Goal: Contribute content: Add original content to the website for others to see

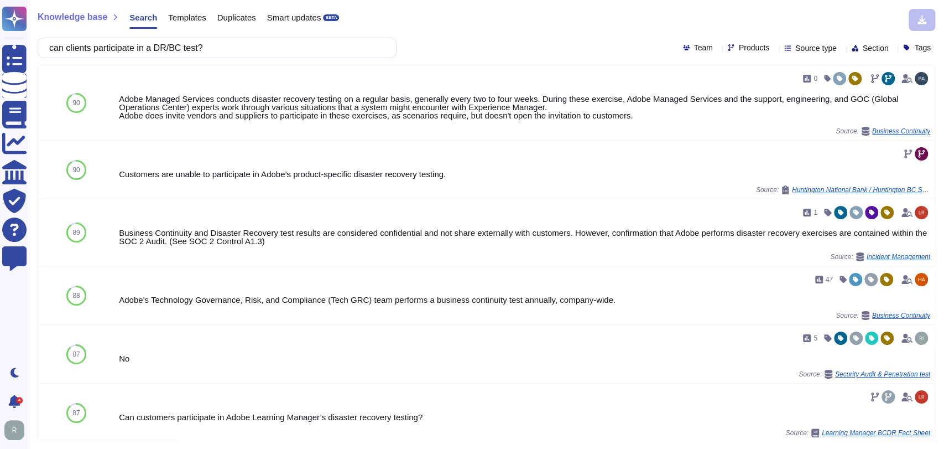
click at [508, 44] on div "can clients participate in a DR/BC test? Team Products Source type Section Tags" at bounding box center [487, 48] width 898 height 20
click at [186, 20] on span "Templates" at bounding box center [187, 17] width 38 height 8
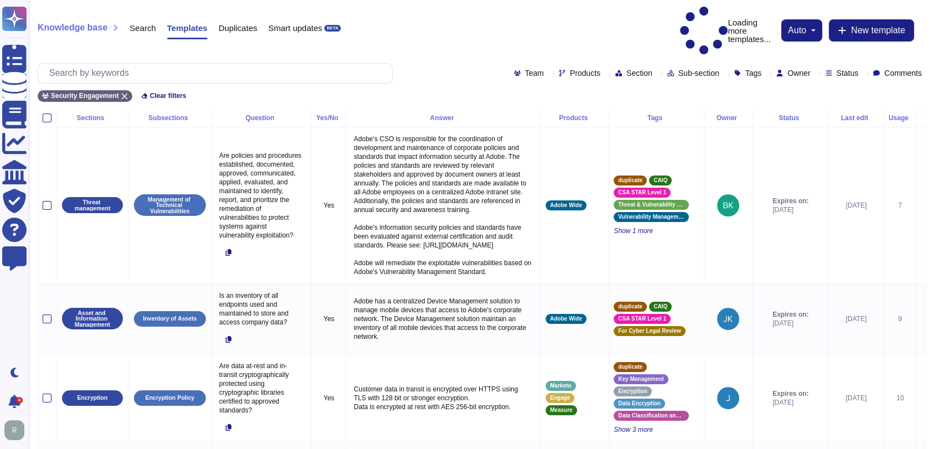
click at [787, 69] on span "Owner" at bounding box center [798, 73] width 23 height 8
type input "[PERSON_NAME]"
click at [827, 91] on div "[PERSON_NAME]" at bounding box center [832, 99] width 128 height 25
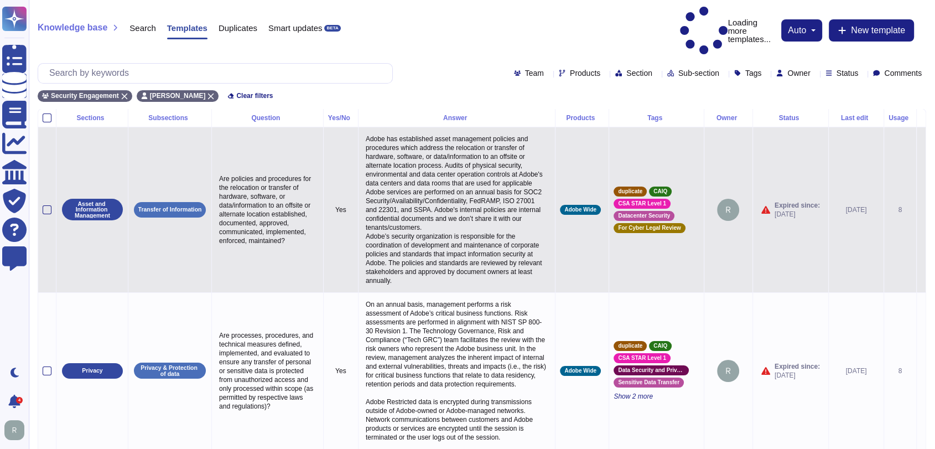
click at [828, 127] on td "[DATE]" at bounding box center [855, 209] width 55 height 165
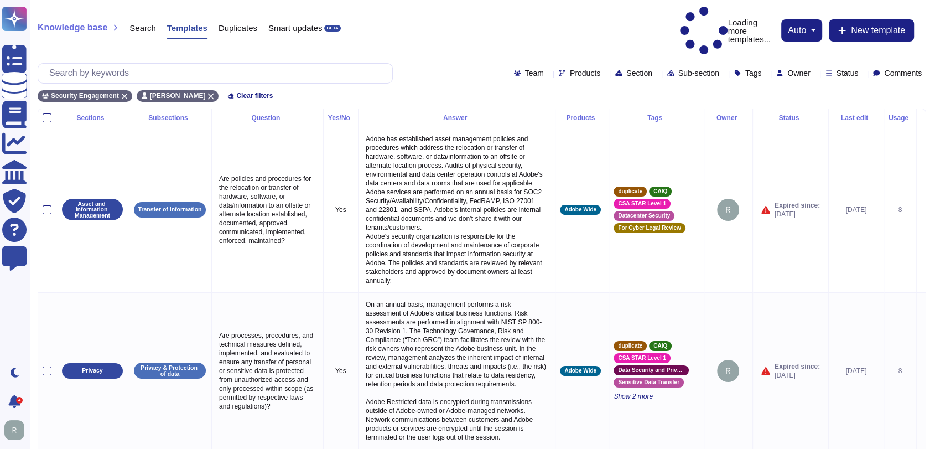
click at [455, 19] on div "Knowledge base Search Templates Duplicates Smart updates BETA Loading more temp…" at bounding box center [482, 31] width 888 height 48
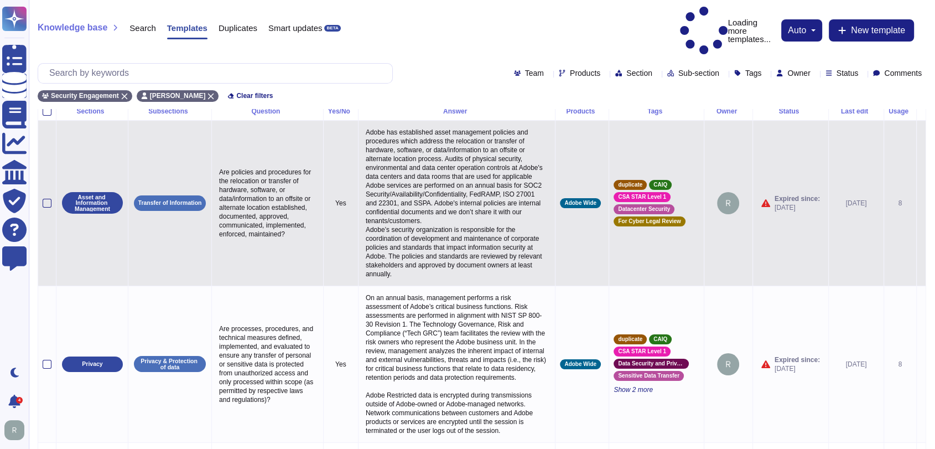
scroll to position [7, 0]
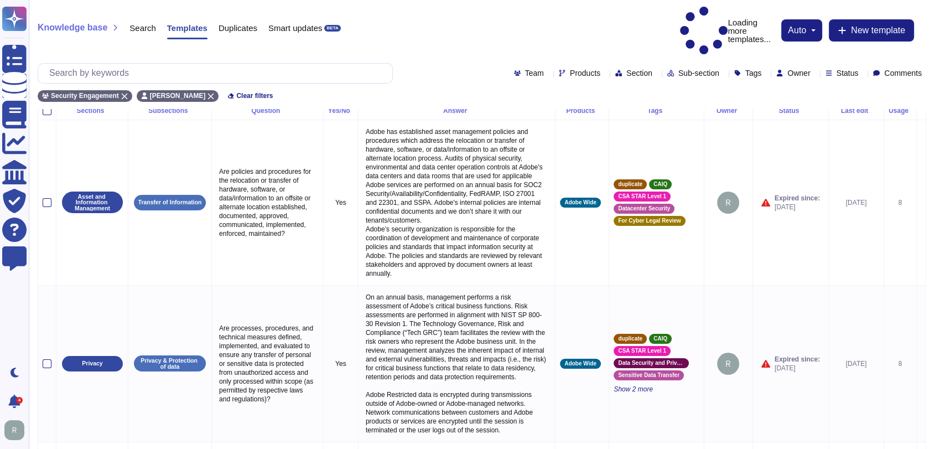
click at [890, 107] on div "Usage" at bounding box center [899, 110] width 23 height 7
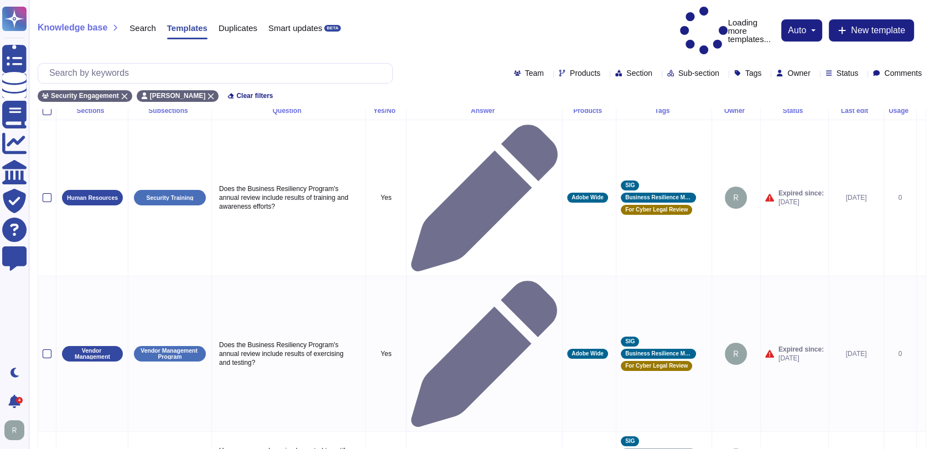
click at [888, 107] on div "Usage" at bounding box center [899, 110] width 23 height 7
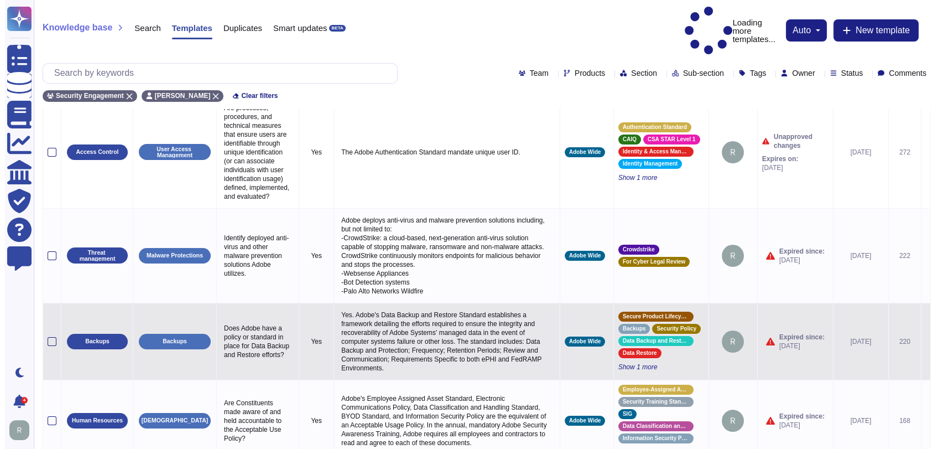
scroll to position [0, 0]
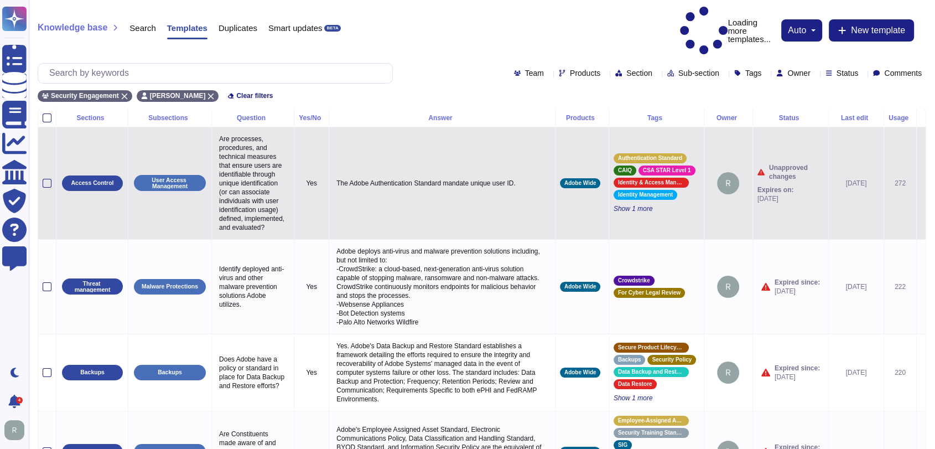
click at [921, 184] on icon at bounding box center [921, 184] width 0 height 0
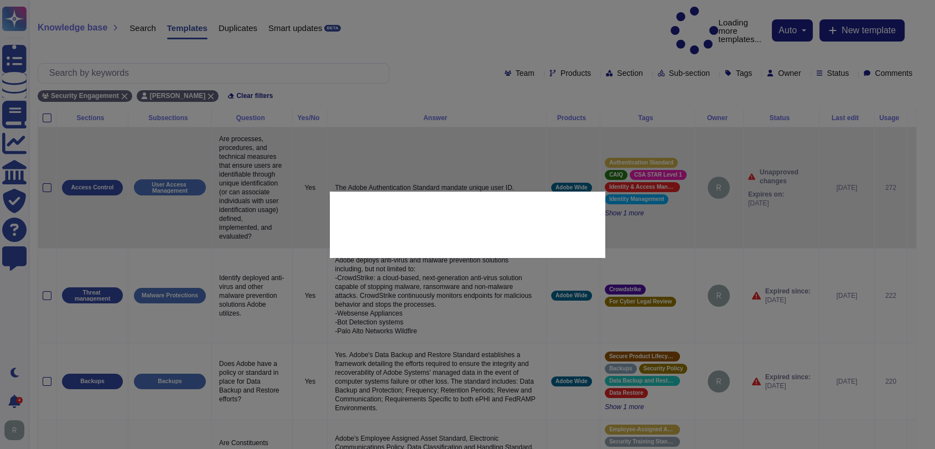
type textarea "Are processes, procedures, and technical measures that ensure users are identif…"
type textarea "The Adobe Authentication Standard mandate unique user ID."
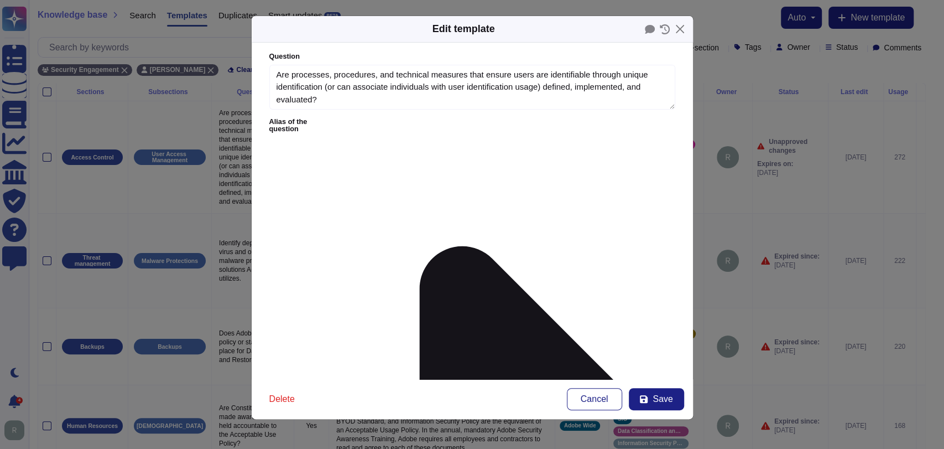
type textarea "Are processes, procedures, and technical measures that ensure users are identif…"
type textarea "The Adobe Authentication Standard mandate unique user ID."
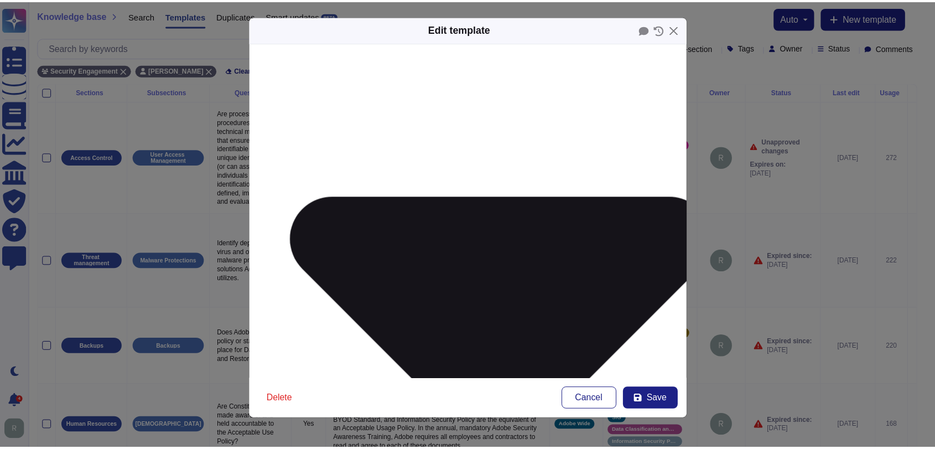
scroll to position [178, 0]
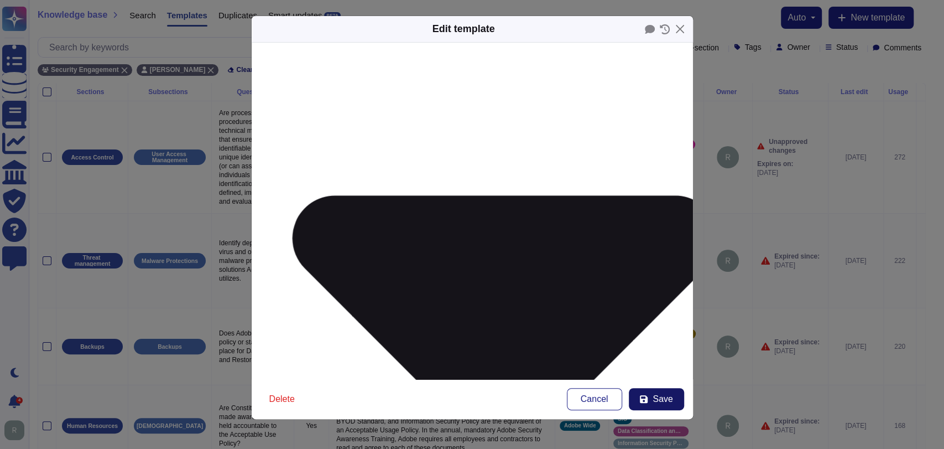
click at [648, 393] on button "Save" at bounding box center [656, 399] width 55 height 22
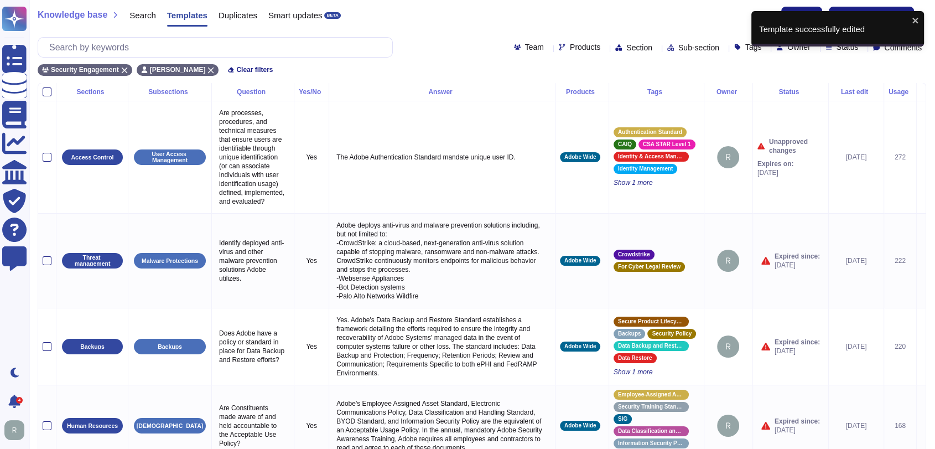
click at [597, 11] on div "Knowledge base Search Templates Duplicates Smart updates BETA auto New template" at bounding box center [482, 18] width 888 height 22
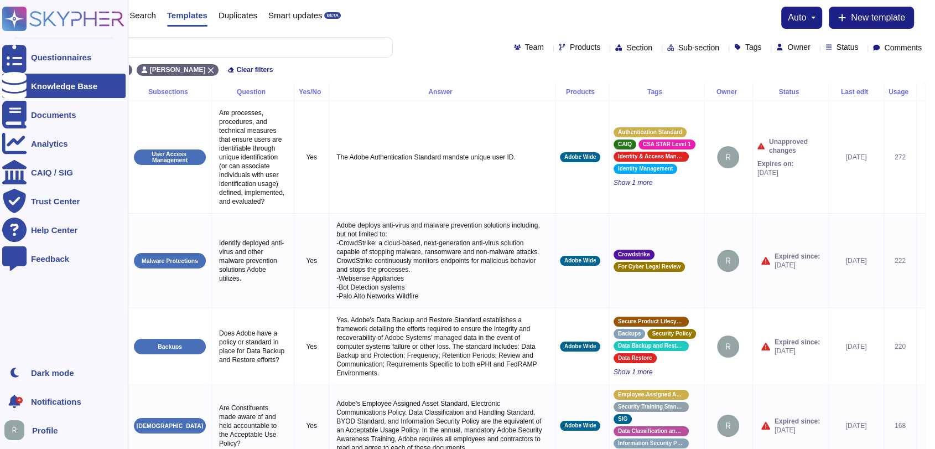
click at [72, 86] on div "Knowledge Base" at bounding box center [64, 86] width 66 height 8
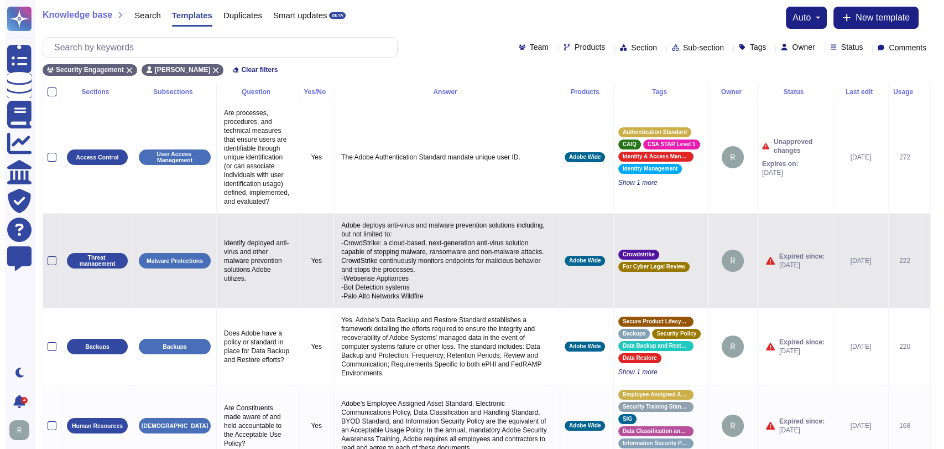
scroll to position [1, 0]
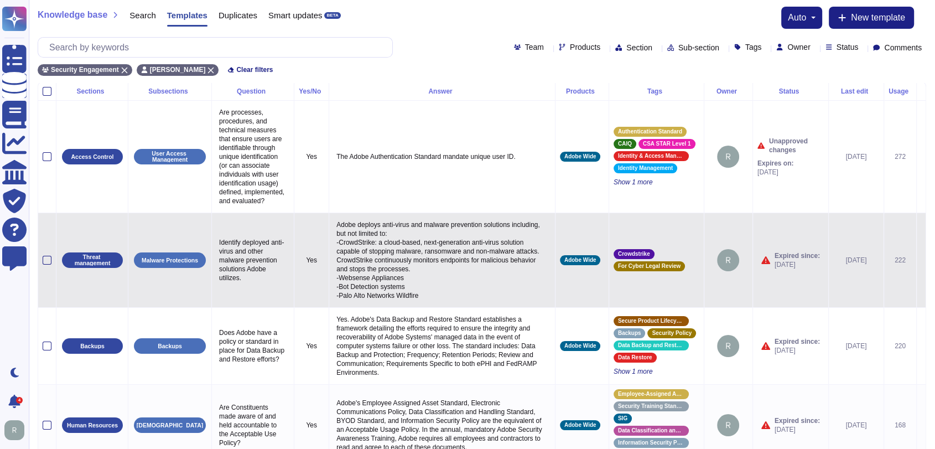
click at [921, 260] on icon at bounding box center [921, 260] width 0 height 0
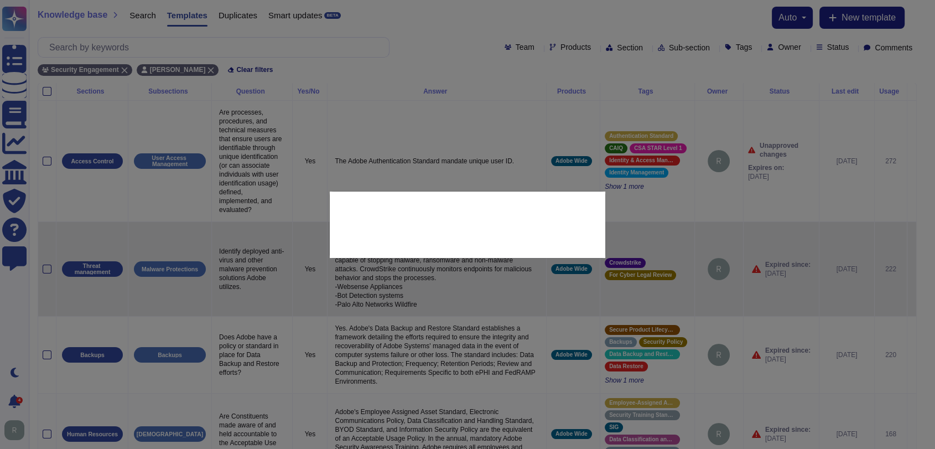
type textarea "Identify deployed anti-virus and other malware prevention solutions Adobe utili…"
type textarea "Adobe deploys anti-virus and malware prevention solutions including, but not li…"
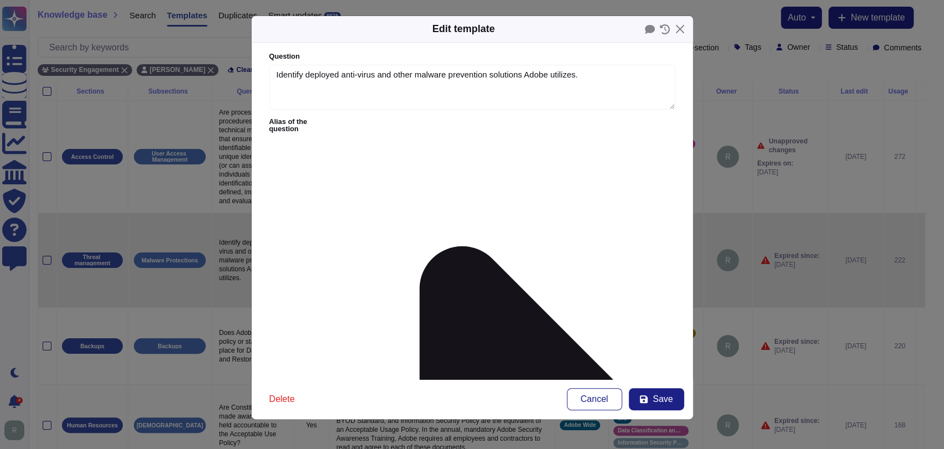
type textarea "Identify deployed anti-virus and other malware prevention solutions Adobe utili…"
type textarea "Adobe deploys anti-virus and malware prevention solutions including, but not li…"
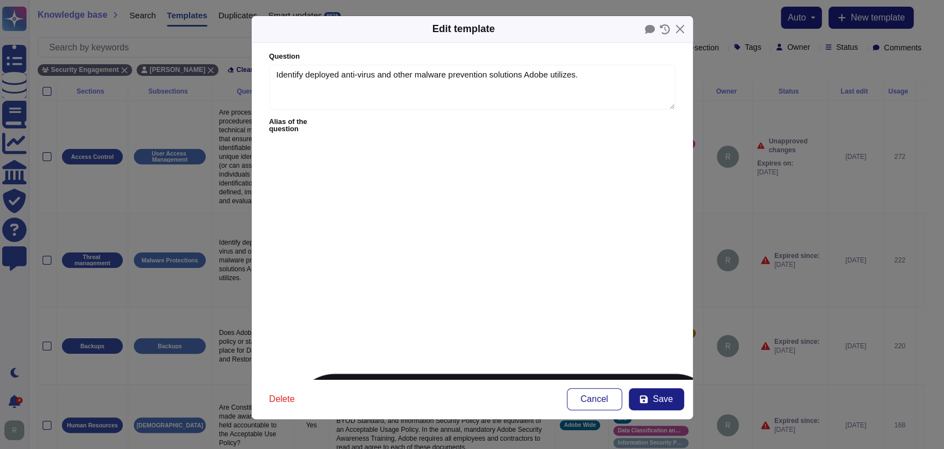
type textarea "Is antivirus or EDR (Endpoint Detection Response) software installed on servers?"
type textarea "Is there a Standard Operating Proceedure for end-point protection or anti-virus…"
type textarea "Are Advanced Malware Detection capabilities being used? If so please provide de…"
type textarea "Do you have an anti-virus and anti-malware policy? Please provide details as co…"
type textarea "Do you have anti-malware controls in place on all systems in scope that process…"
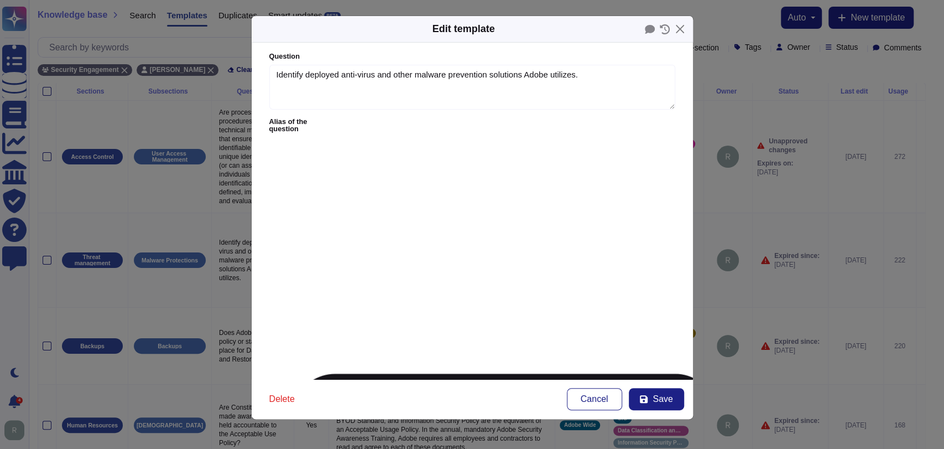
type textarea "Do you have anti-malware programs that support or connect to your cloud service…"
type textarea "Has antimalware, antivirus or EDR software been deployed and installed on your …"
type textarea "Do you have strong controls to prevent advanced malware entering your network?"
type textarea "Advanced malware protection?"
type textarea "Enable anti-exploitation features on enterprise assets and software."
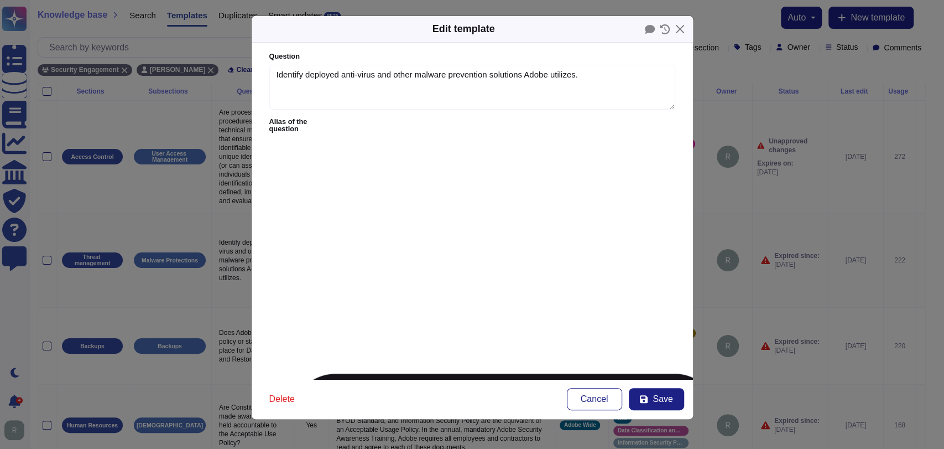
type textarea "The Anti-exploitation features include but not limited to:"
type textarea "Is there malware protection on all systems that support/process Ameriprise data?"
type textarea "Malware Protection (for OS)"
type textarea "What malware protection solution (e.g., Trend Micro, MS Defender) is implemente…"
type textarea "What anti-virus solution(s) is/are used?"
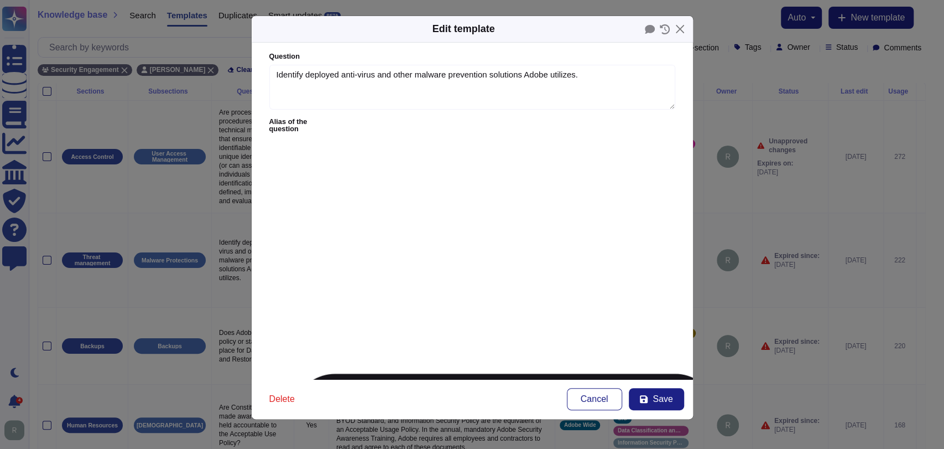
type textarea "Does the SaaS vendor have measures to protect it's tenancies from malware and r…"
type textarea "Is there an anti-malware solution in the workstations used to provide the servi…"
type textarea "Is there an anti-malware solution in the systems of the service environment?"
type textarea "All virus protection systems are updated with attack signatures at least once a…"
type textarea "Does the solution include a malware protection tool? Ex: what type of solution,…"
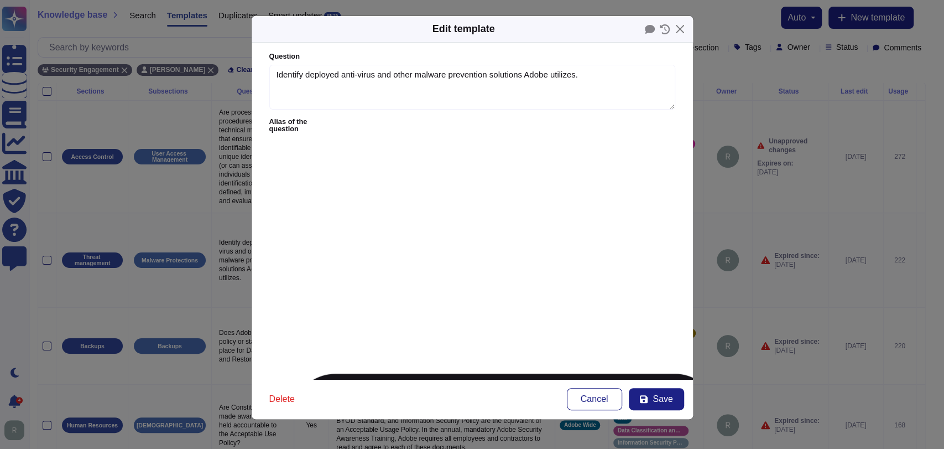
type textarea "Anti-malware programs that support or connect to your cloud service offerings i…"
type textarea "The systems that process data must be protected by a best of breed antimalware …"
type textarea "Do you have Antimalware on your systems ? Specify solution and how it is monito…"
type textarea "malware protection"
type textarea "Which protections are in place to prevent the propagation of malicious code (e.…"
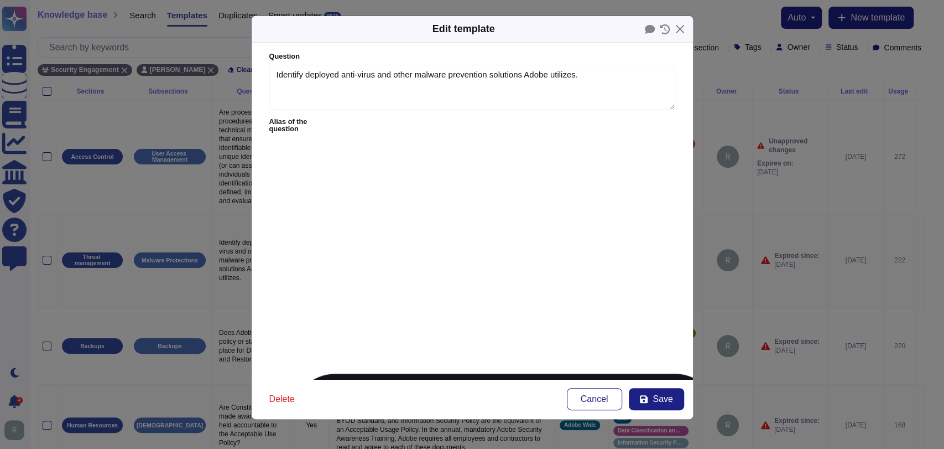
type textarea "5.Anti-malware protection must be kept operational and up to date continuously."
type textarea "6.Platform workloads shall be protected by an advanced endpoint protection incl…"
type textarea "8.Platform workloads shall be protected by an advanced endpoint protection incl…"
type textarea "Deploy and ensure that anti-virus, anti-malware, endpoint, perimeter and networ…"
type textarea "The system shall have full malware protection to prevent or control the install…"
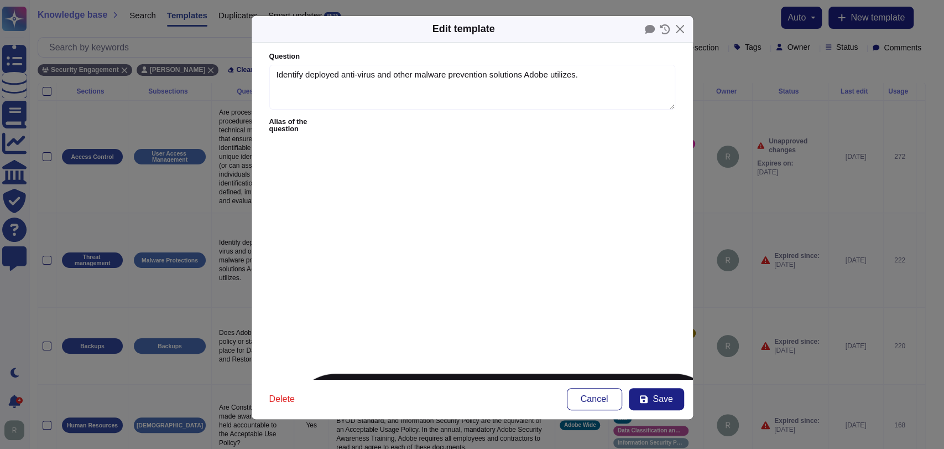
type textarea "Do you maintain anti-virus on all your systems that may contain client informat…"
type textarea "Does the organization protect all systems and networks from malicious software?"
type textarea "Is an antivirus installed on Linux/Unix server(s) ? (Please provide the name of…"
type textarea "Is an antivirus installed on Windows server(s) ? (Please provide the name of th…"
type textarea "Do you have antimalware (or EDR) software installed on all systems? Please spec…"
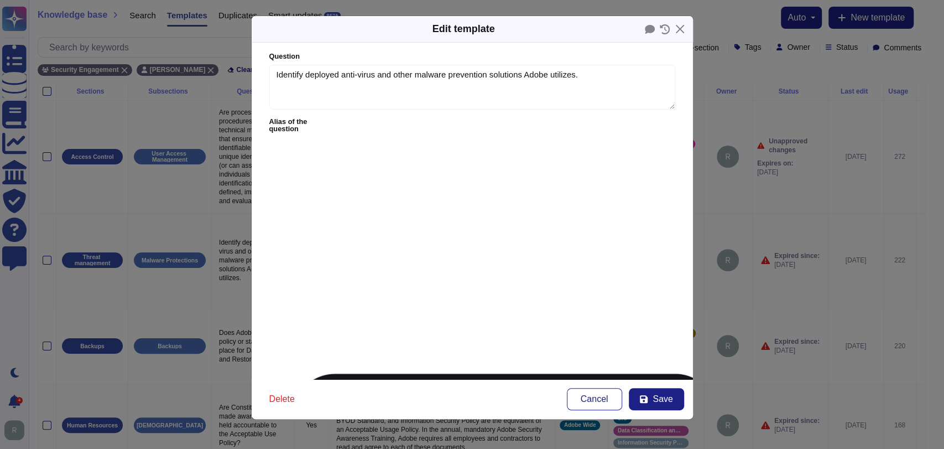
type textarea "The cloud provider employs the enforcement of security mechanisms (e.g. anti-vi…"
type textarea "Do you support antimalware scanning (Client and Server Endpoint Protection) ?"
type textarea "Is antivirus deployed to all servers? If yes, please list the software, version…"
type textarea "Does the product include any malware protection capabilities or allow the capab…"
type textarea "The solution must support malware scanning."
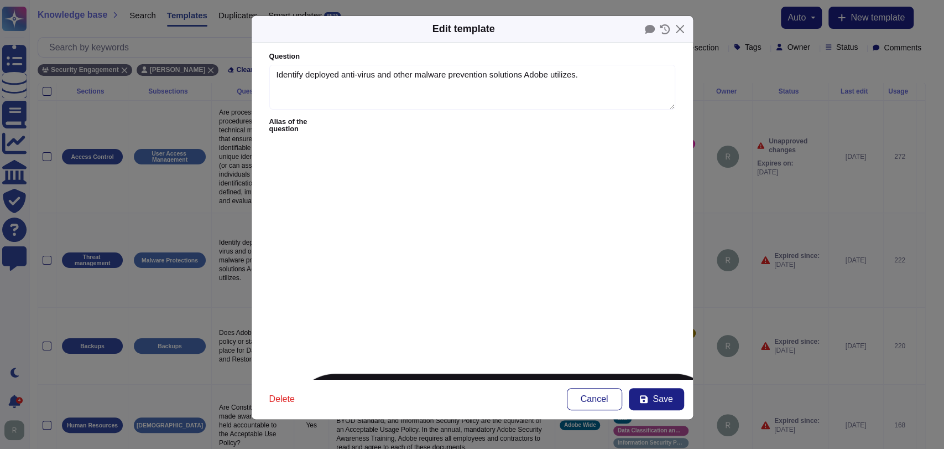
type textarea "Is end-point protection (anti-virus, advance threat protection, etc.) software …"
type textarea "Are all end-point protection safeguards configured to detect, remove, and prote…"
type textarea "Are servers equipped with centrally managed malware prevention software, includ…"
type textarea "Does your organization have a process to detect malware?"
type textarea "The Service Provider shall configure endpoints used for the Service with anti-m…"
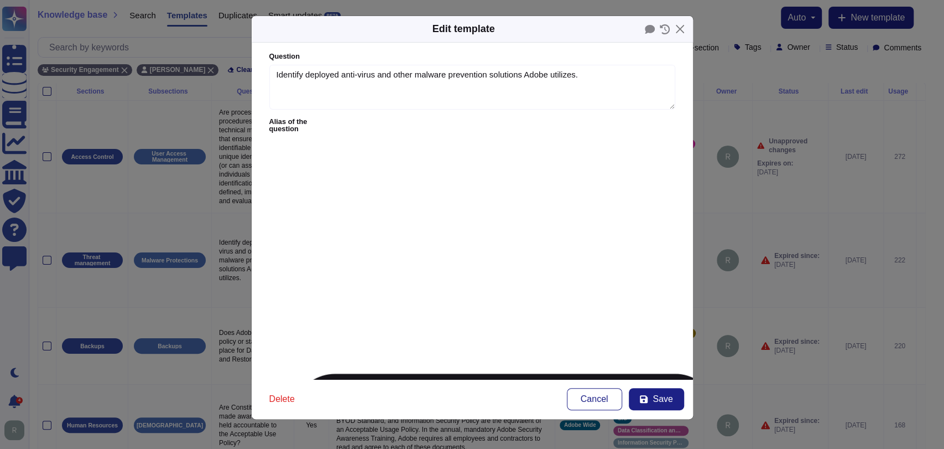
type textarea "Does your organisation and SaaS solution have measures to protect it's tenancie…"
type textarea "Full coverage (cloud and on prem) of a comprehensive, and up-to-date malware pr…"
type textarea "Please describe how malware protection is implemented. Outline the Malware prot…"
type textarea "What is your anti-virus / malware policies or protocols and who is responsible …"
type textarea "Describe the process and controls when your organization installs and manages A…"
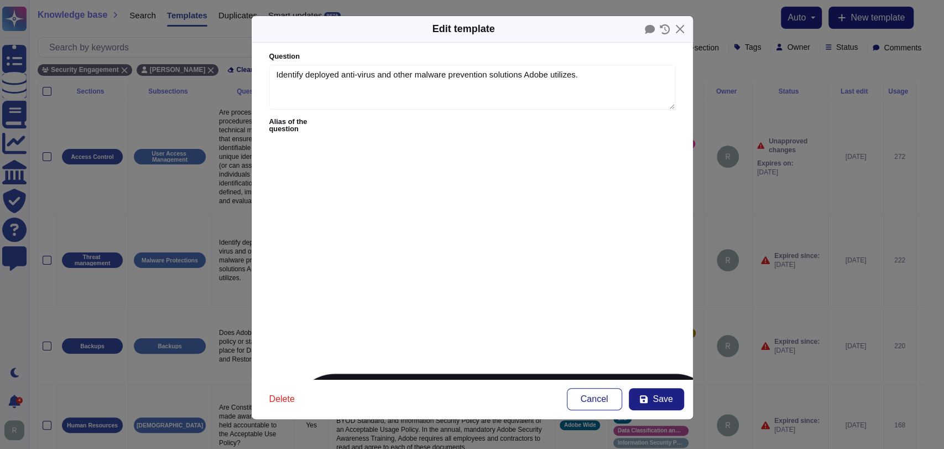
type textarea "SW.02. Does your entity maintain ongoing detection and response to malware in y…"
type textarea "Does your entity maintain ongoing detection and response to malware in your sof…"
type textarea "Does your organisation use and keep updated industry-recognised anti-virus, ant…"
type textarea "Malicious Code The system is expected to ensure that the malicious activities i…"
type textarea "A malware protection solution (antivirus) is provided on the platform hosting t…"
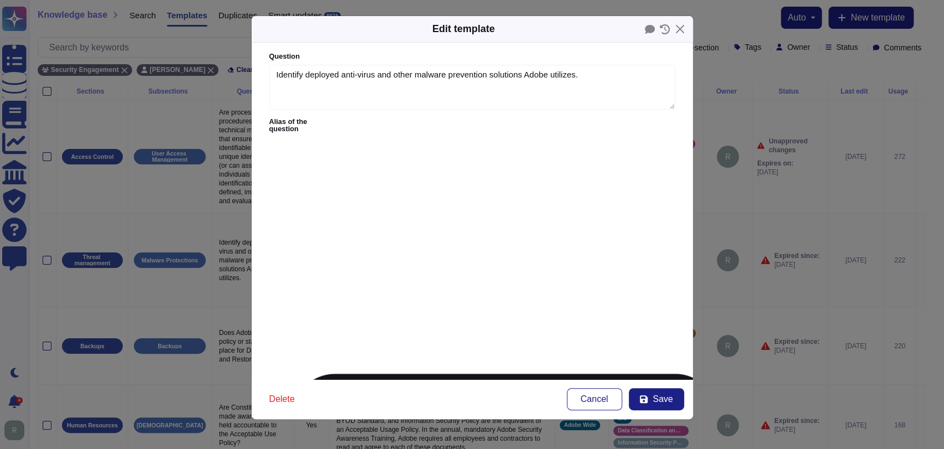
type textarea "3.6 Does personal or confidential data sent or received electronically include …"
type textarea "7.21 Has your company implemented automated tools to continuously monitor compa…"
type textarea "Is an anti-malware solution present in the endpoints / servers supporting these…"
type textarea "Has antivirus software been deployed and installed on your computers and suppor…"
type textarea "Does the anti-virus process/procedure apply to PCs? (note that your response sh…"
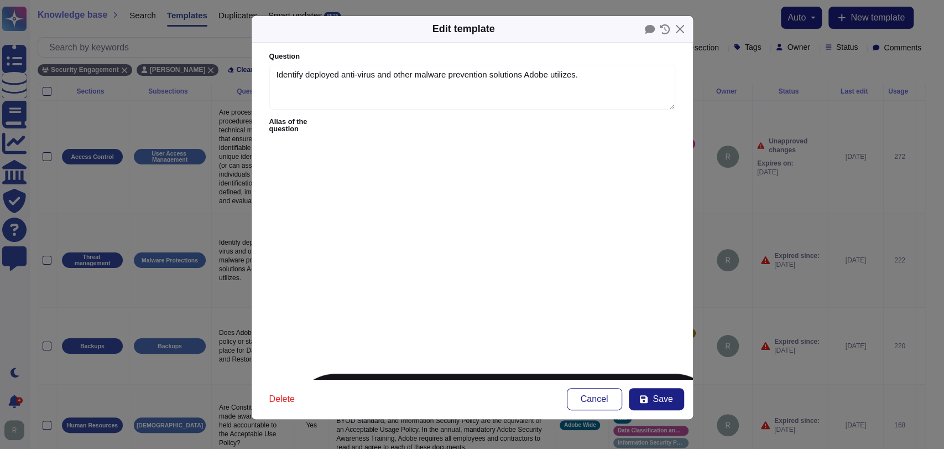
type textarea "Does your organisation have endpoint protection controls in place on all end us…"
type textarea "Are systems used for development protected from malware and viruses?"
type textarea "All identified IT systems, services, and devices have an anti-malware solution …"
type textarea "Please confirm the ways in which you prevent malware from entering your network…"
type textarea "Please confirm where anti-virus software is installed (Select all that apply)."
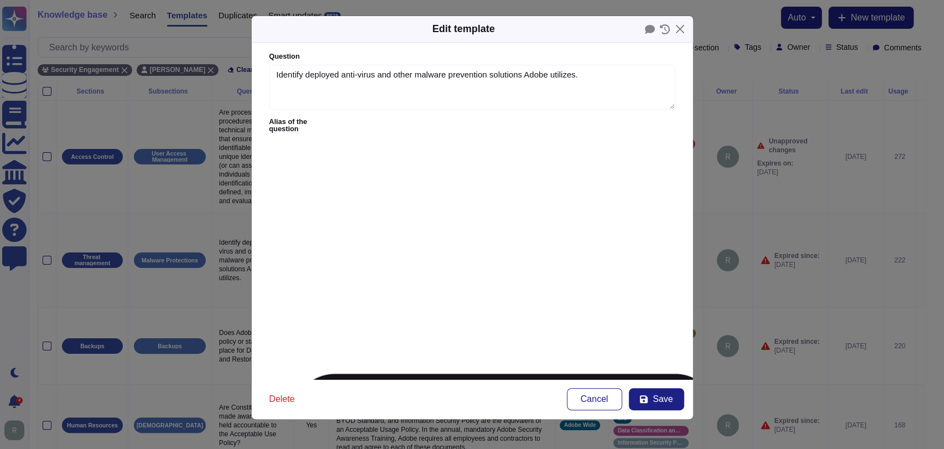
type textarea "The proposed solution should be protected against all forms of malware includin…"
type textarea "Malware protection install in All servers (Y/N)"
type textarea "Malware protection install in All Endpoints (Y/N)"
type textarea "measures against malware such as computer viruses"
type textarea "Does your organisation offer tools to the customer to prevent misuse and malwar…"
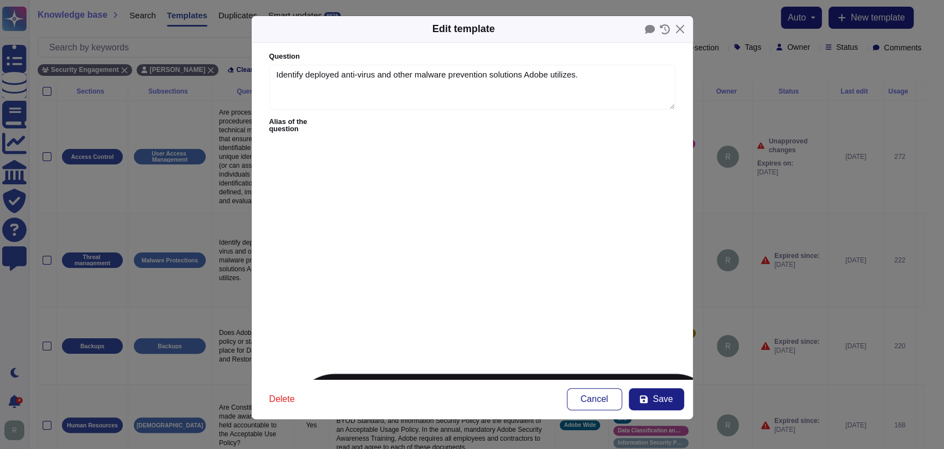
type textarea "16.1.8 Third Party must ensure appropriate anti-virus/anti-malware detection so…"
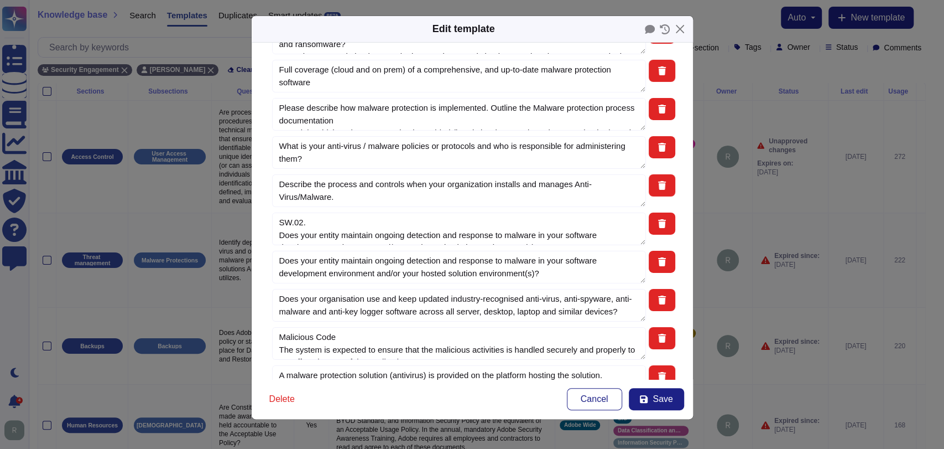
scroll to position [2500, 0]
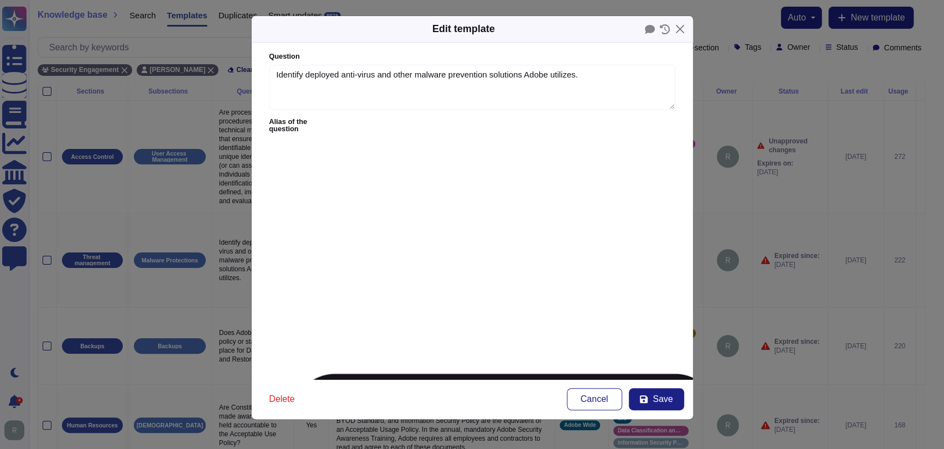
scroll to position [0, 0]
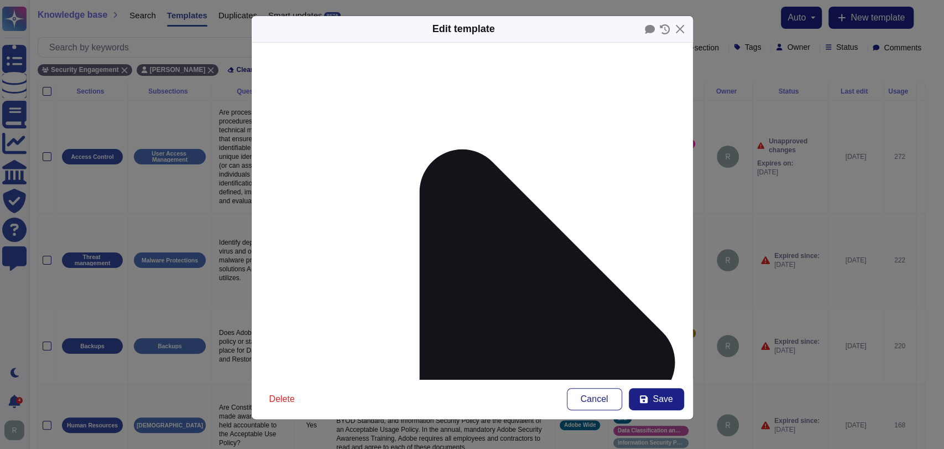
scroll to position [97, 0]
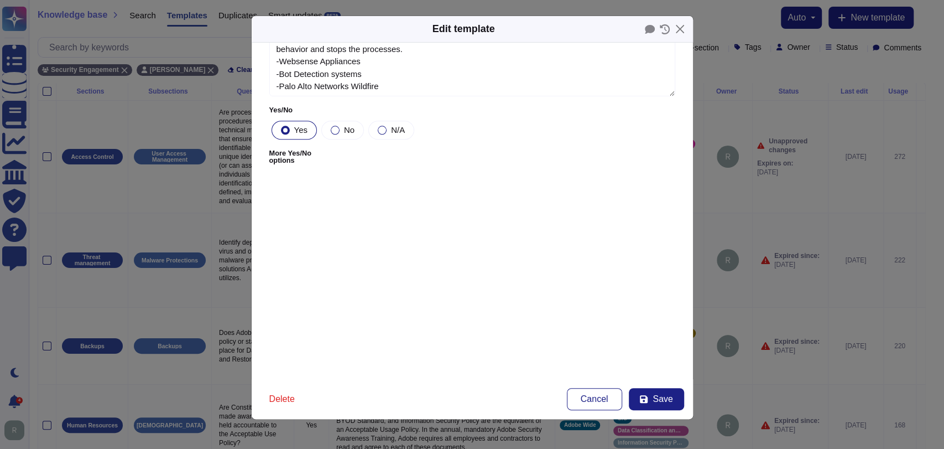
scroll to position [788, 0]
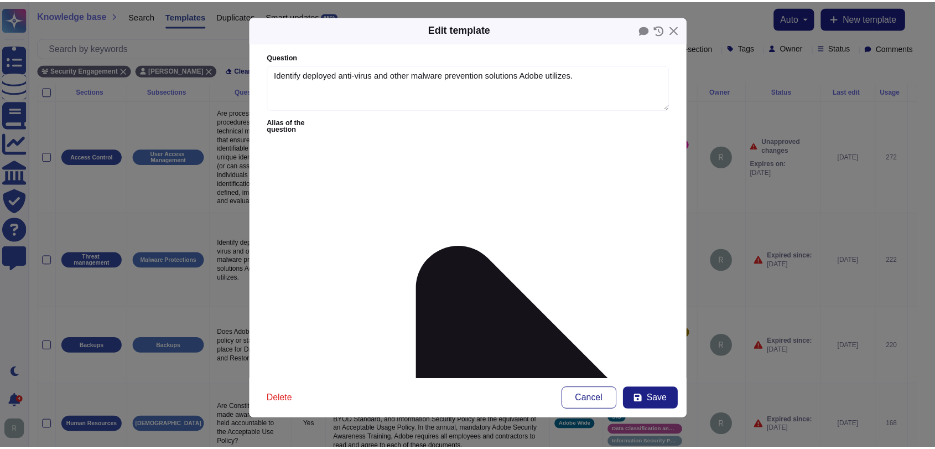
scroll to position [0, 0]
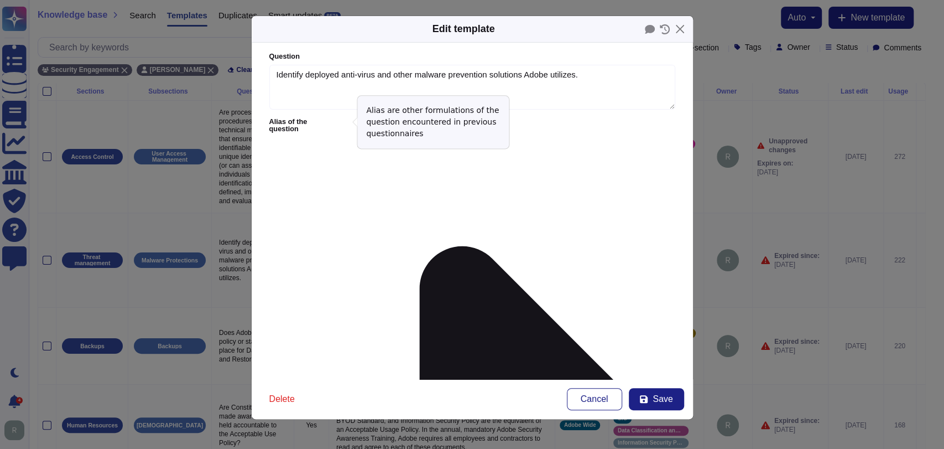
click at [343, 122] on icon at bounding box center [473, 263] width 283 height 283
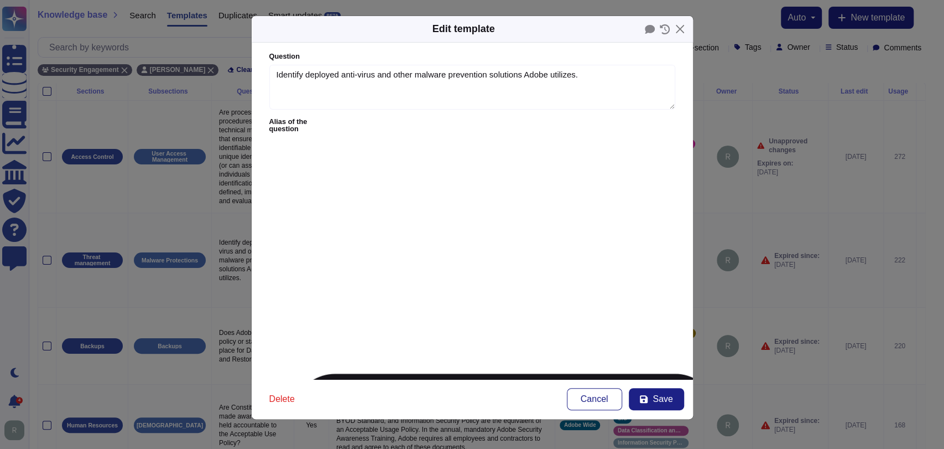
type textarea "Is antivirus or EDR (Endpoint Detection Response) software installed on servers?"
type textarea "Is there a Standard Operating Proceedure for end-point protection or anti-virus…"
type textarea "Are Advanced Malware Detection capabilities being used? If so please provide de…"
type textarea "Do you have an anti-virus and anti-malware policy? Please provide details as co…"
type textarea "Do you have anti-malware controls in place on all systems in scope that process…"
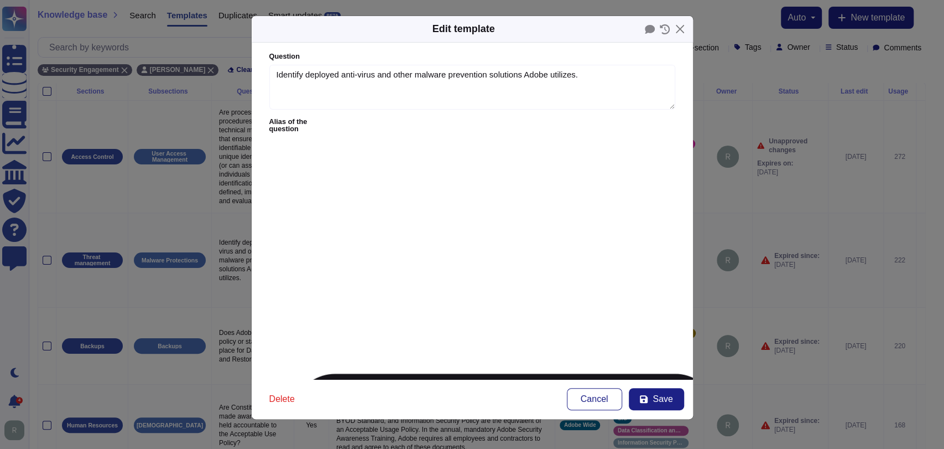
type textarea "Do you have anti-malware programs that support or connect to your cloud service…"
type textarea "Has antimalware, antivirus or EDR software been deployed and installed on your …"
type textarea "Do you have strong controls to prevent advanced malware entering your network?"
type textarea "Advanced malware protection?"
type textarea "Enable anti-exploitation features on enterprise assets and software."
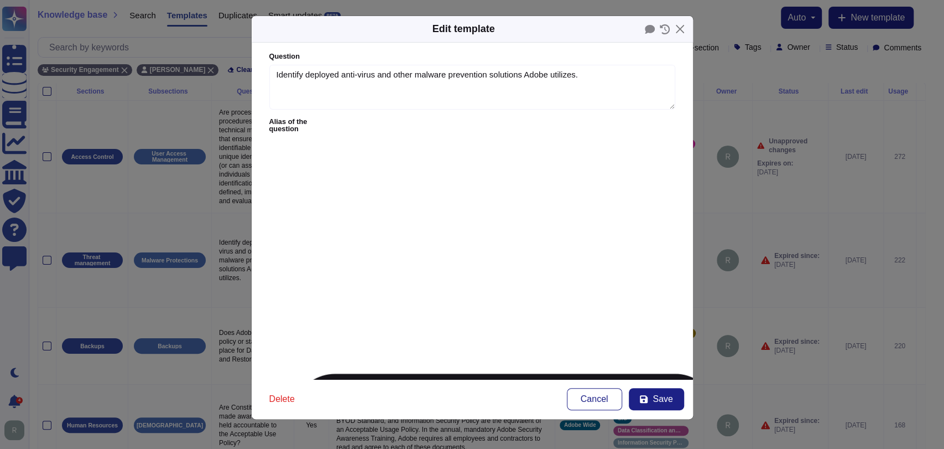
type textarea "The Anti-exploitation features include but not limited to:"
type textarea "Is there malware protection on all systems that support/process Ameriprise data?"
type textarea "Malware Protection (for OS)"
type textarea "What malware protection solution (e.g., Trend Micro, MS Defender) is implemente…"
type textarea "What anti-virus solution(s) is/are used?"
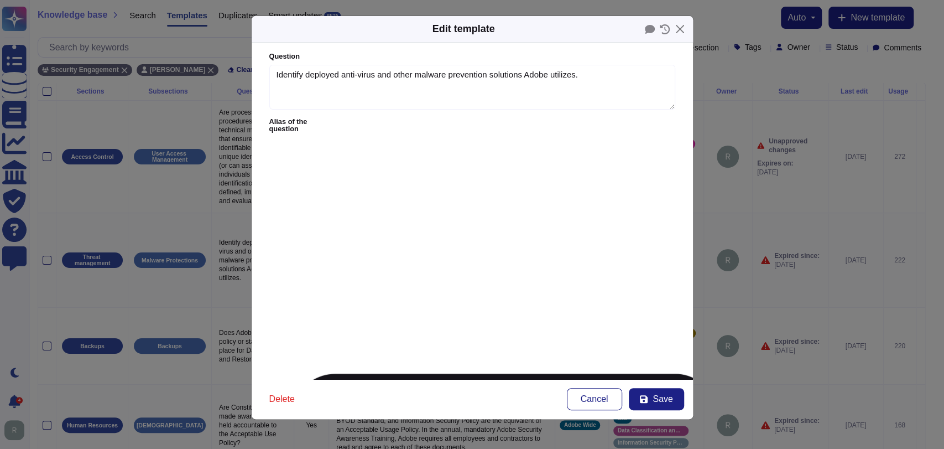
type textarea "Does the SaaS vendor have measures to protect it's tenancies from malware and r…"
type textarea "Is there an anti-malware solution in the workstations used to provide the servi…"
type textarea "Is there an anti-malware solution in the systems of the service environment?"
type textarea "All virus protection systems are updated with attack signatures at least once a…"
type textarea "Does the solution include a malware protection tool? Ex: what type of solution,…"
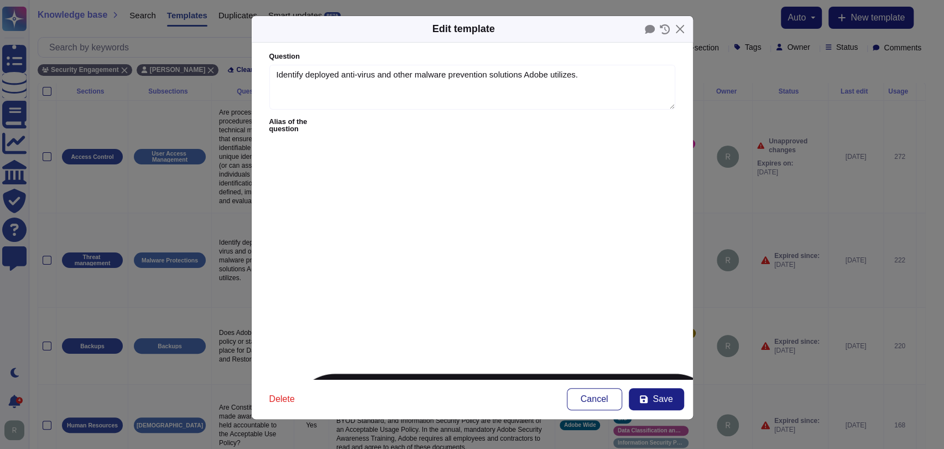
type textarea "Anti-malware programs that support or connect to your cloud service offerings i…"
type textarea "The systems that process data must be protected by a best of breed antimalware …"
type textarea "Do you have Antimalware on your systems ? Specify solution and how it is monito…"
type textarea "malware protection"
type textarea "Which protections are in place to prevent the propagation of malicious code (e.…"
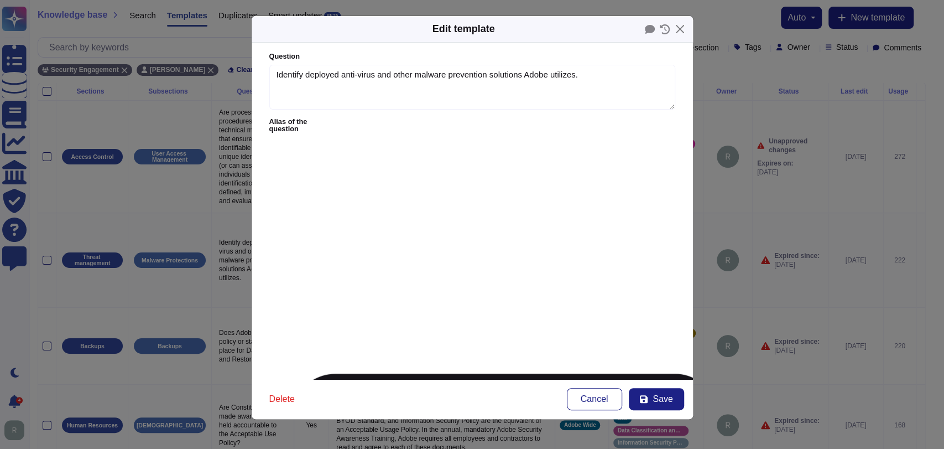
type textarea "5.Anti-malware protection must be kept operational and up to date continuously."
type textarea "6.Platform workloads shall be protected by an advanced endpoint protection incl…"
type textarea "8.Platform workloads shall be protected by an advanced endpoint protection incl…"
type textarea "Deploy and ensure that anti-virus, anti-malware, endpoint, perimeter and networ…"
type textarea "The system shall have full malware protection to prevent or control the install…"
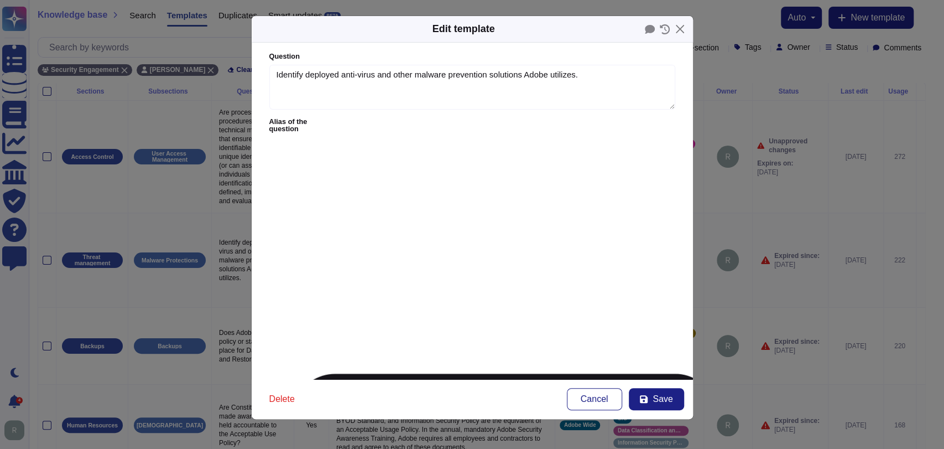
type textarea "Do you maintain anti-virus on all your systems that may contain client informat…"
type textarea "Does the organization protect all systems and networks from malicious software?"
type textarea "Is an antivirus installed on Linux/Unix server(s) ? (Please provide the name of…"
type textarea "Is an antivirus installed on Windows server(s) ? (Please provide the name of th…"
type textarea "Do you have antimalware (or EDR) software installed on all systems? Please spec…"
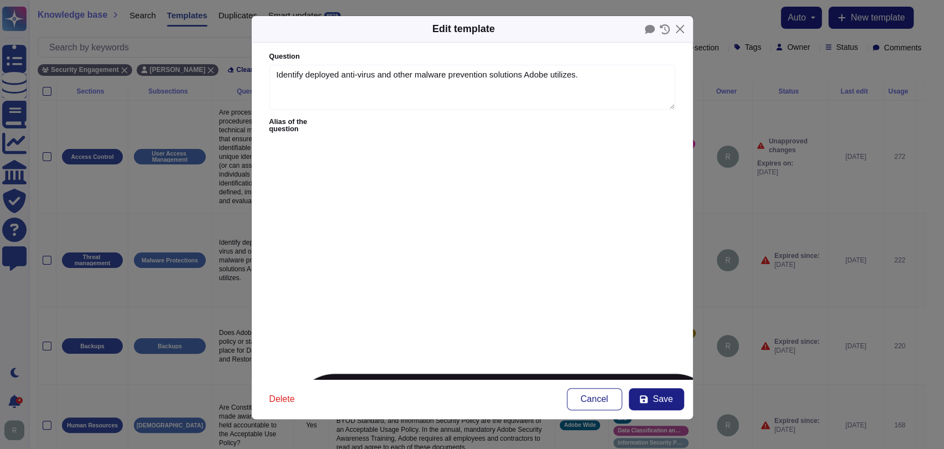
type textarea "The cloud provider employs the enforcement of security mechanisms (e.g. anti-vi…"
type textarea "Do you support antimalware scanning (Client and Server Endpoint Protection) ?"
type textarea "Is antivirus deployed to all servers? If yes, please list the software, version…"
type textarea "Does the product include any malware protection capabilities or allow the capab…"
type textarea "The solution must support malware scanning."
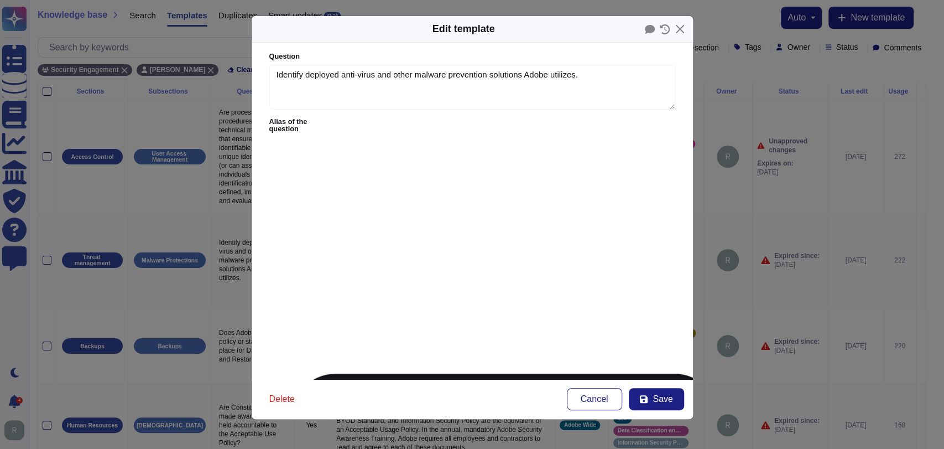
type textarea "Is end-point protection (anti-virus, advance threat protection, etc.) software …"
type textarea "Are all end-point protection safeguards configured to detect, remove, and prote…"
type textarea "Are servers equipped with centrally managed malware prevention software, includ…"
type textarea "Does your organization have a process to detect malware?"
type textarea "The Service Provider shall configure endpoints used for the Service with anti-m…"
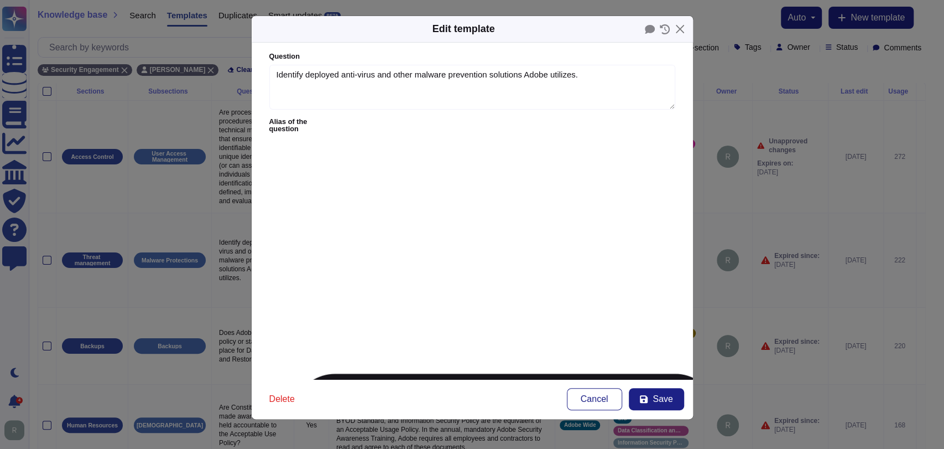
type textarea "Does your organisation and SaaS solution have measures to protect it's tenancie…"
type textarea "Full coverage (cloud and on prem) of a comprehensive, and up-to-date malware pr…"
type textarea "Please describe how malware protection is implemented. Outline the Malware prot…"
type textarea "What is your anti-virus / malware policies or protocols and who is responsible …"
type textarea "Describe the process and controls when your organization installs and manages A…"
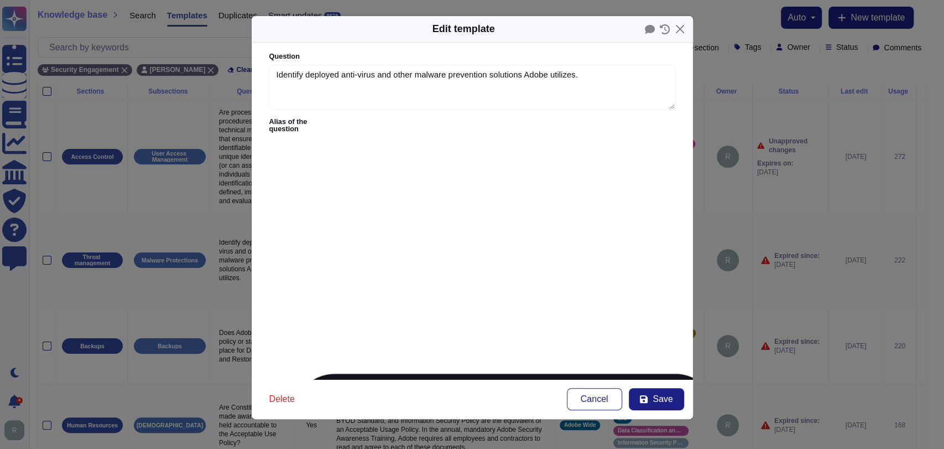
type textarea "SW.02. Does your entity maintain ongoing detection and response to malware in y…"
type textarea "Does your entity maintain ongoing detection and response to malware in your sof…"
type textarea "Does your organisation use and keep updated industry-recognised anti-virus, ant…"
type textarea "Malicious Code The system is expected to ensure that the malicious activities i…"
type textarea "A malware protection solution (antivirus) is provided on the platform hosting t…"
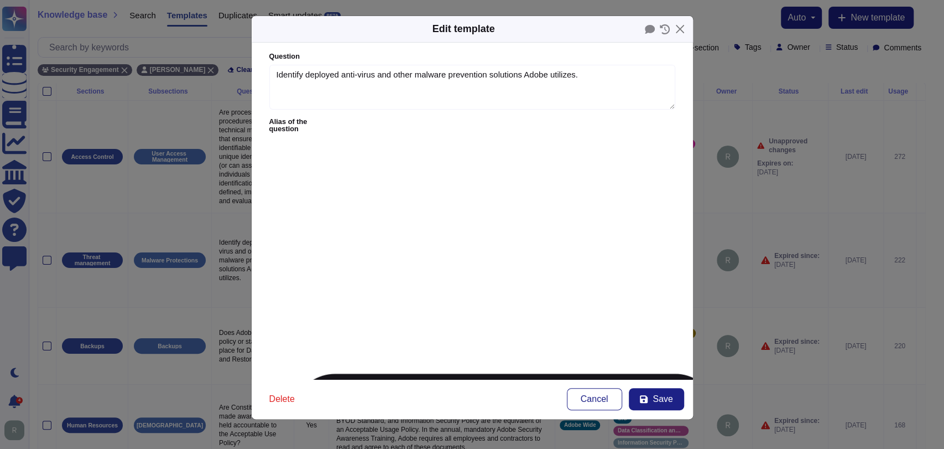
type textarea "3.6 Does personal or confidential data sent or received electronically include …"
type textarea "7.21 Has your company implemented automated tools to continuously monitor compa…"
type textarea "Is an anti-malware solution present in the endpoints / servers supporting these…"
type textarea "Has antivirus software been deployed and installed on your computers and suppor…"
type textarea "Does the anti-virus process/procedure apply to PCs? (note that your response sh…"
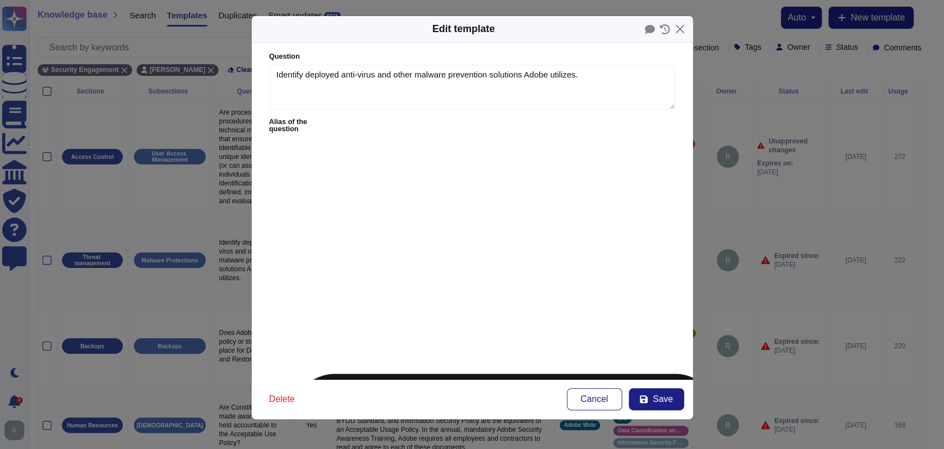
type textarea "Does your organisation have endpoint protection controls in place on all end us…"
type textarea "Are systems used for development protected from malware and viruses?"
type textarea "All identified IT systems, services, and devices have an anti-malware solution …"
type textarea "Please confirm the ways in which you prevent malware from entering your network…"
type textarea "Please confirm where anti-virus software is installed (Select all that apply)."
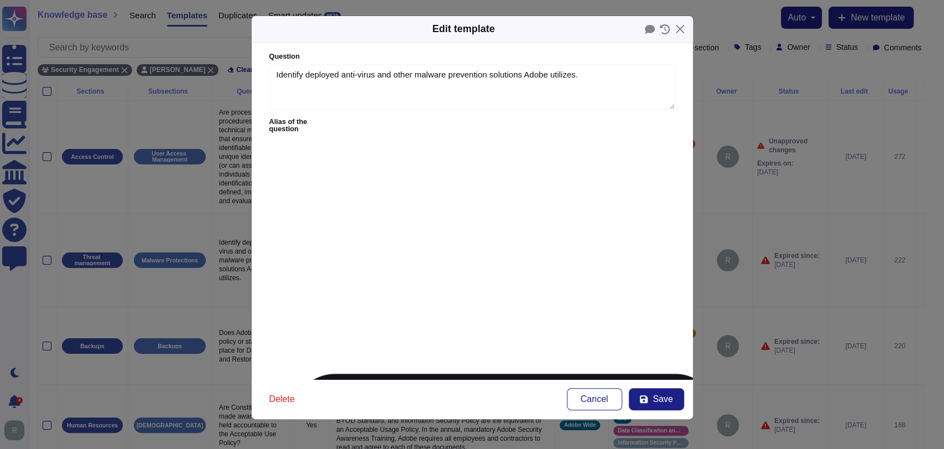
type textarea "The proposed solution should be protected against all forms of malware includin…"
type textarea "Malware protection install in All servers (Y/N)"
type textarea "Malware protection install in All Endpoints (Y/N)"
type textarea "measures against malware such as computer viruses"
type textarea "Does your organisation offer tools to the customer to prevent misuse and malwar…"
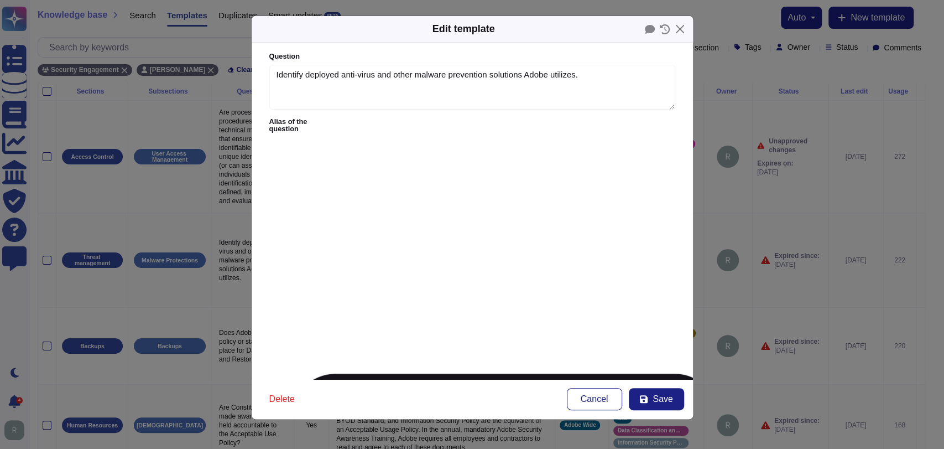
type textarea "16.1.8 Third Party must ensure appropriate anti-virus/anti-malware detection so…"
click at [588, 395] on span "Cancel" at bounding box center [595, 398] width 28 height 9
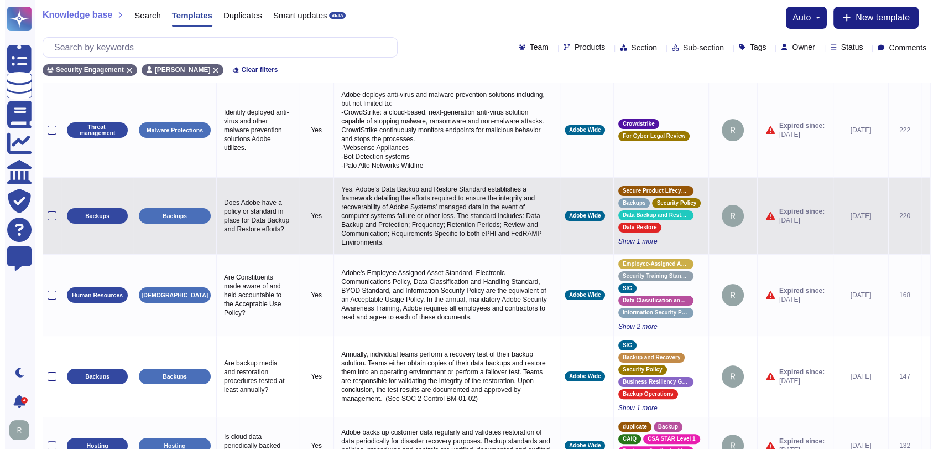
scroll to position [131, 0]
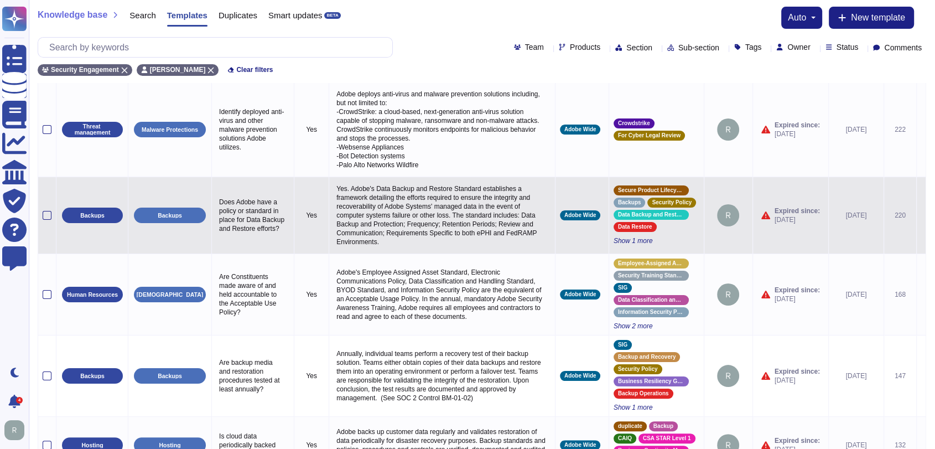
click at [921, 216] on icon at bounding box center [921, 216] width 0 height 0
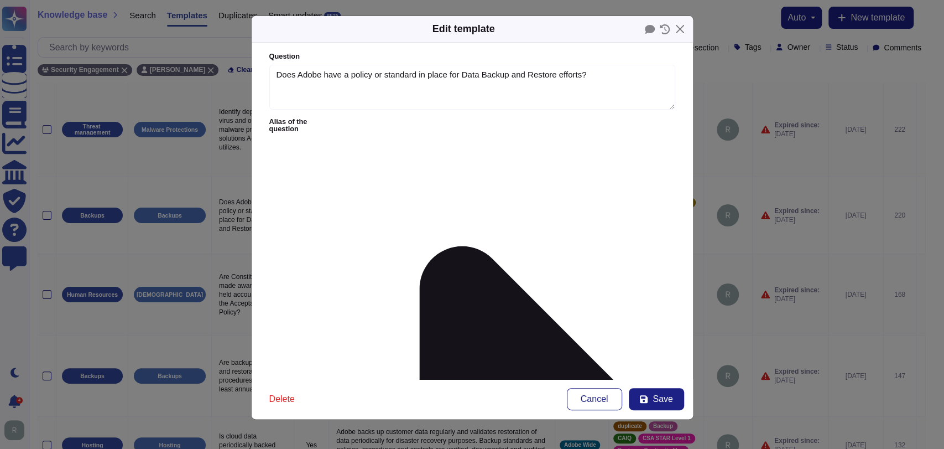
type textarea "Does Adobe have a policy or standard in place for Data Backup and Restore effor…"
type textarea "Yes. Adobe's Data Backup and Restore Standard establishes a framework detailing…"
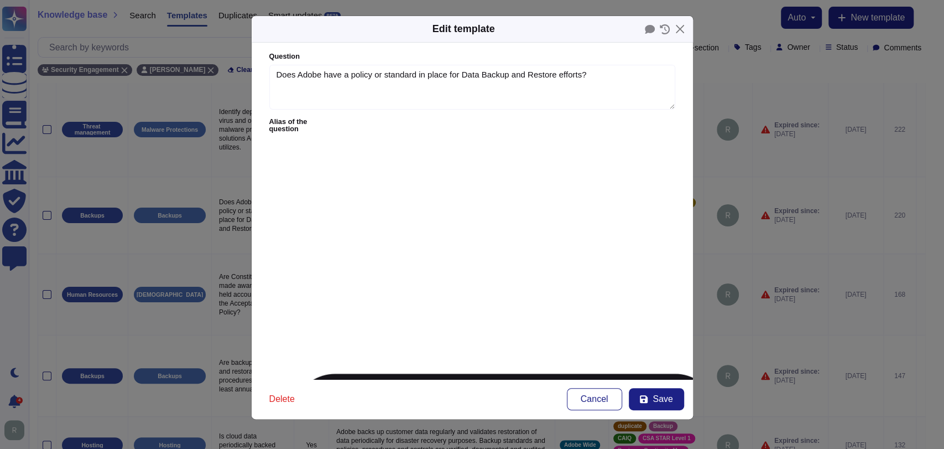
type textarea "On the perimeter of the Service, the Service Provider must formalize and implem…"
type textarea "Does your company have a formal process to manage information system backups?"
type textarea "Do you have a documented process for how system, application and data backups a…"
type textarea "Is there a backup procedure in place for the organization's information, softwa…"
type textarea "Does the organization have a procedure for backing up their information, applic…"
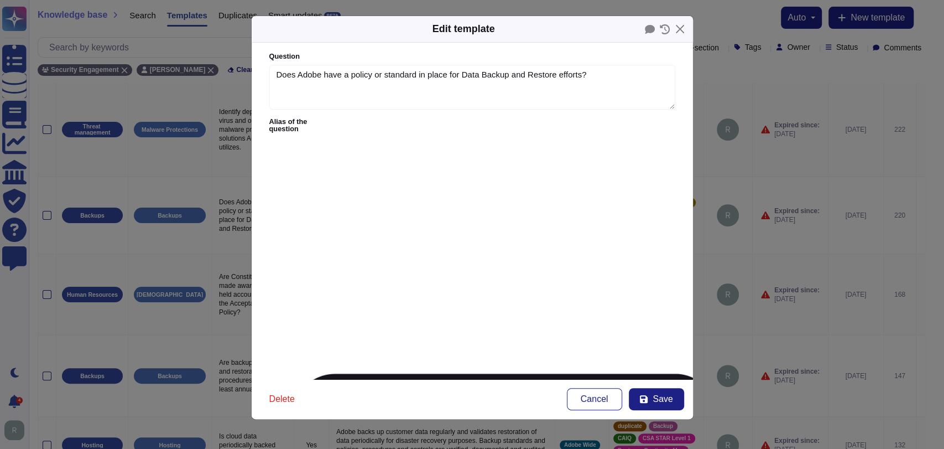
type textarea "Does the solution provide a backup and recovery plan that at a minimum must inc…"
type textarea "Does your organization have an information backup policy? If yes -"
type textarea "K.17.1;Is there a policy or process for the backup of production data?"
type textarea "Does your solution have a back-up schedules and DR processes for Hyatt Data on …"
type textarea "Backup and data restore procedures should be defined, documented and clearly li…"
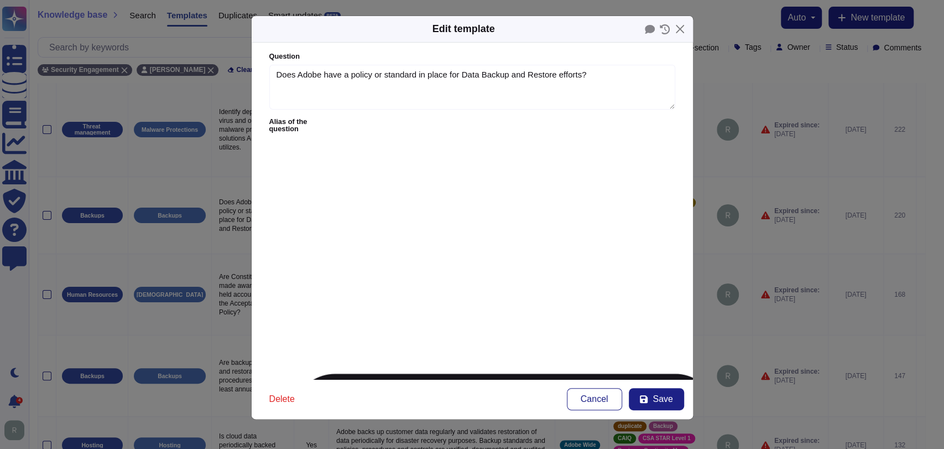
type textarea "A documented Back-up Policy is in place defining procedures for creation, maint…"
type textarea "Does your organization have formal policies and procedures in place that provid…"
type textarea "The vendor shall implement a comprehensive backup and disaster recovery strateg…"
type textarea "Does your company have system, application, and data backup processes and proce…"
type textarea "A backup strategy is implemented according to tenant's needs (type of backup, f…"
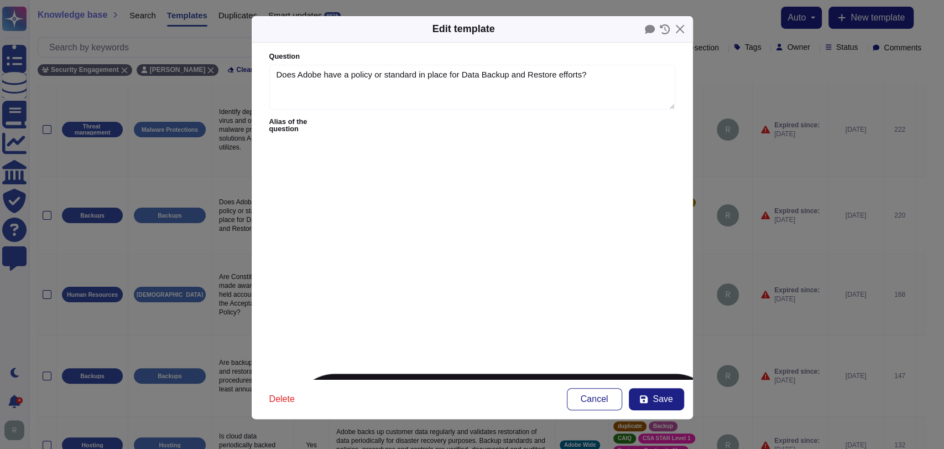
type textarea "The frequency of backups and retention periods must be aligned with the RPO and…"
type textarea "11.6 Do you have a copy of the Policies and Procedures around Backup Schedule, …"
type textarea "6.2 What is the process to ensure that data backups and retention of data are a…"
type textarea "Appropriate backup procedures are adopted that include [PERSON_NAME] data, in a…"
type textarea "Does the service provider have a data backup and archiving plan?"
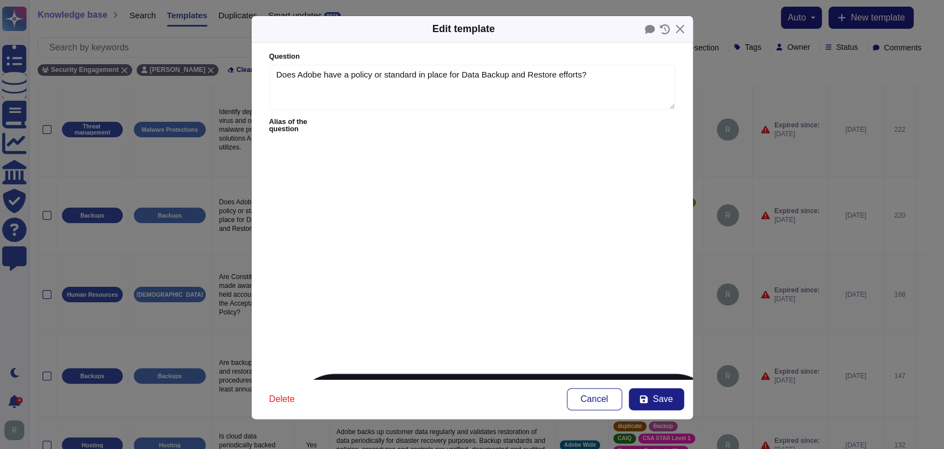
type textarea "Do you have a backup strategy ?"
type textarea "What kind of backup and/or disaster recover practices do you have?"
type textarea "Is a backup plan in place to ensure recovery in the event of loss of the data o…"
type textarea "Has implemented a policy for backing up the systems and applications in use"
type textarea "Backup schedules should be put in place"
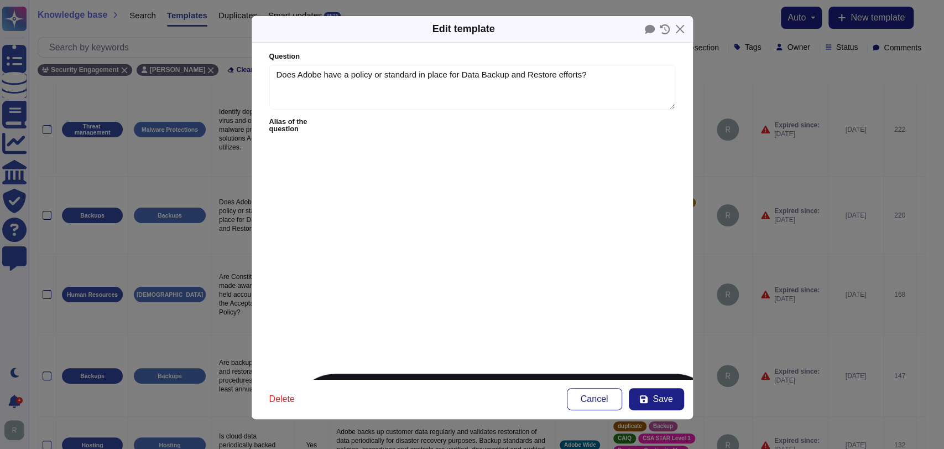
type textarea "2.44. Are back-ups performed and maintained to ensure continuity and delivery e…"
type textarea "Service Providers are required to take regular backups primarily to protect dat…"
type textarea "Is there a strategy in place for archiving older or less frequently accessed da…"
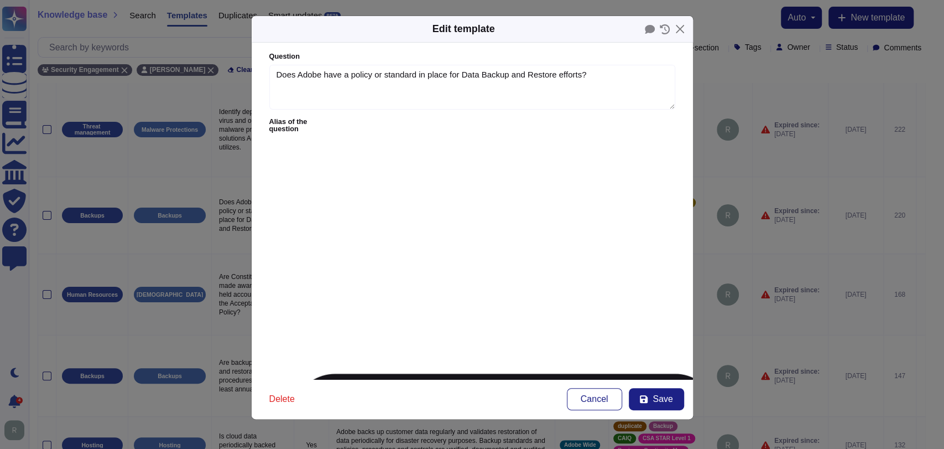
type textarea "Do your data backup and retention policies and practices meet HIPAA requirement…"
type textarea "Do you have a Backup Policy that has been reviewed and updated in the last 12 m…"
type textarea "Provide documented procedures for data archiving methodology/strategy."
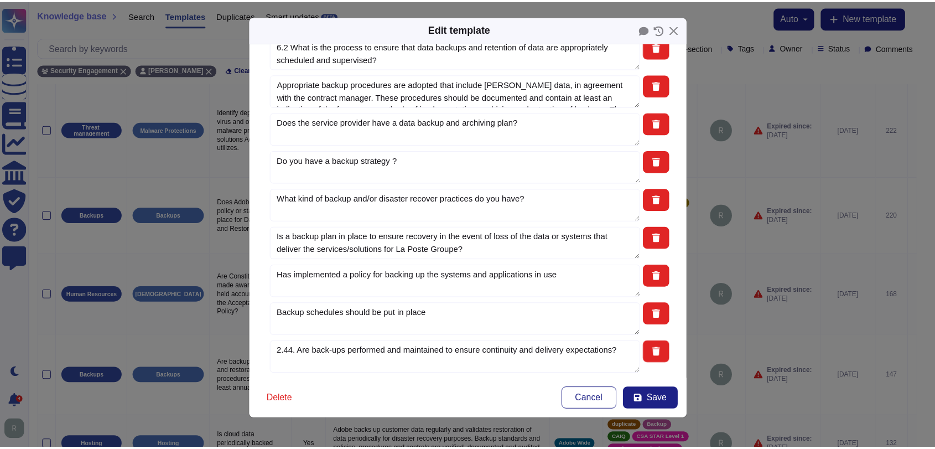
scroll to position [1434, 0]
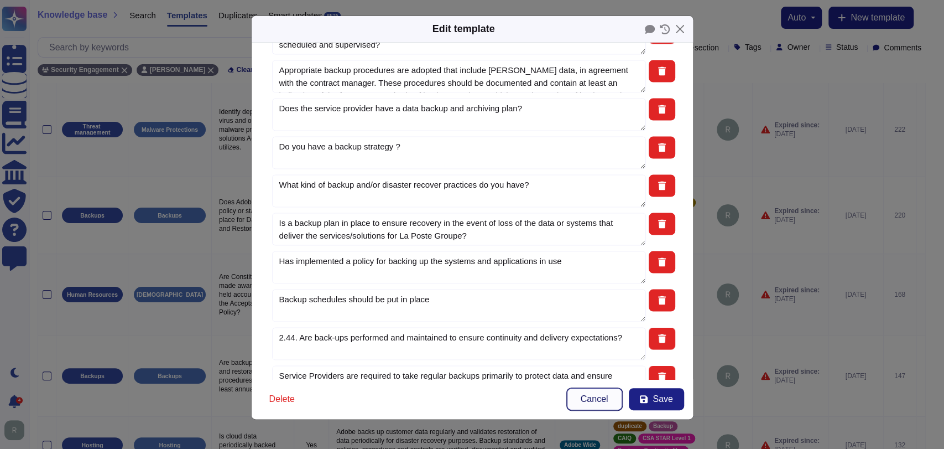
click at [575, 390] on button "Cancel" at bounding box center [594, 399] width 55 height 22
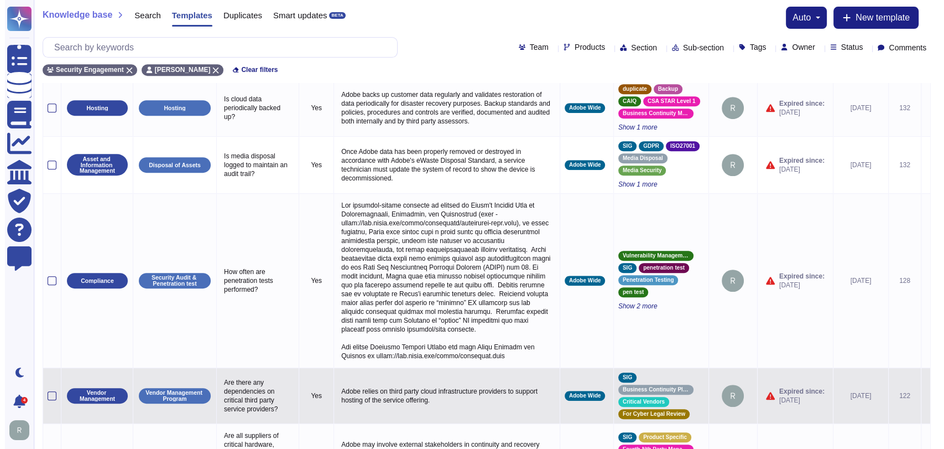
scroll to position [562, 0]
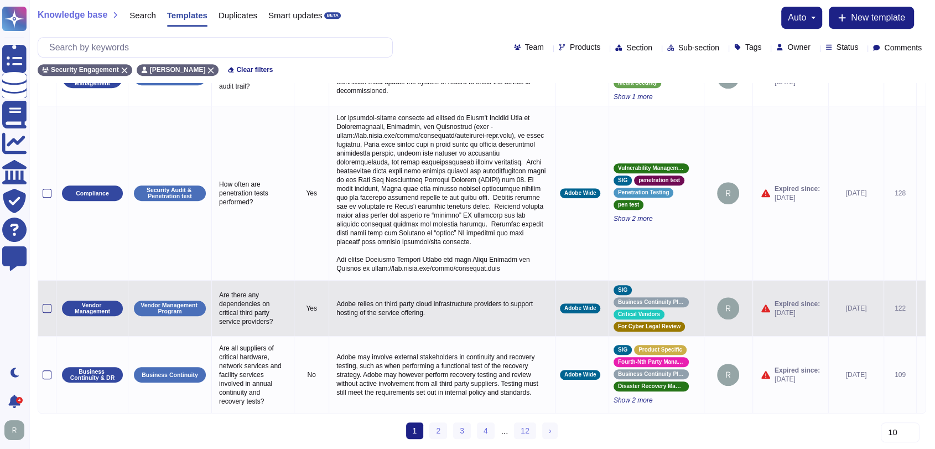
click at [921, 309] on icon at bounding box center [921, 309] width 0 height 0
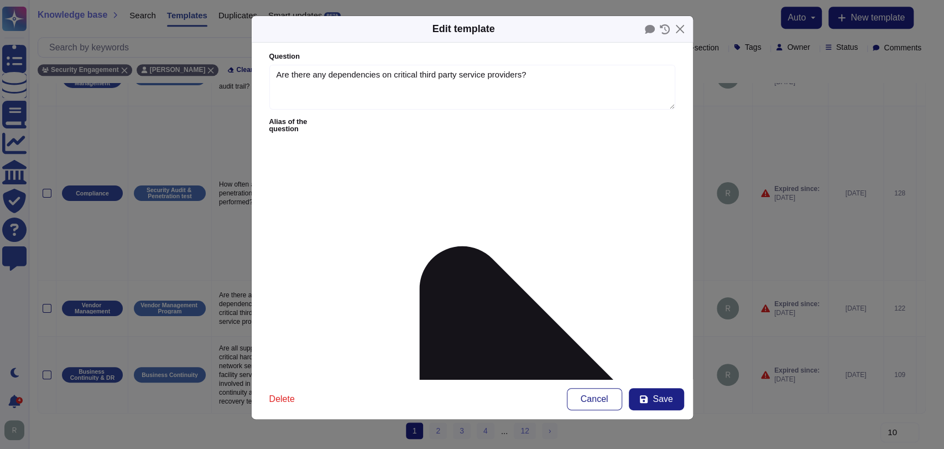
type textarea "Are there any dependencies on critical third party service providers?"
type textarea "Adobe relies on third party cloud infrastructure providers to support hosting o…"
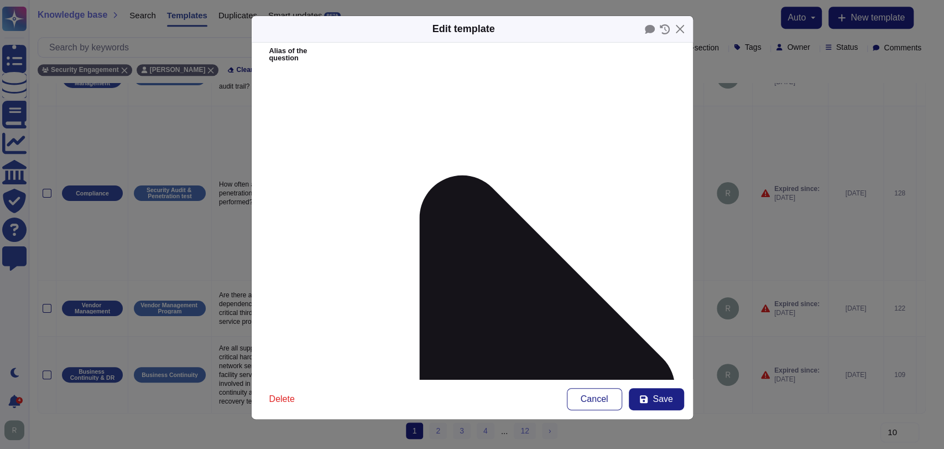
scroll to position [0, 0]
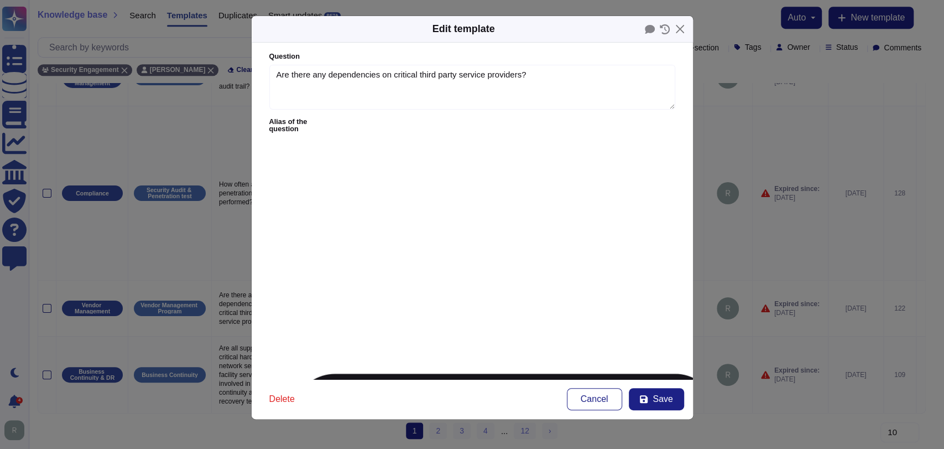
type textarea "Do you include your data center hosting provider in your TPSP due diligence pro…"
type textarea "Are there any dependencies on critical third party service providers?"
type textarea "On-site work contracted resource, off-site professional services,or third party…"
type textarea "71) Are there any dependencies on critical third party service providers?"
type textarea "Do you use 3rd party providers for some of your critical business processes?"
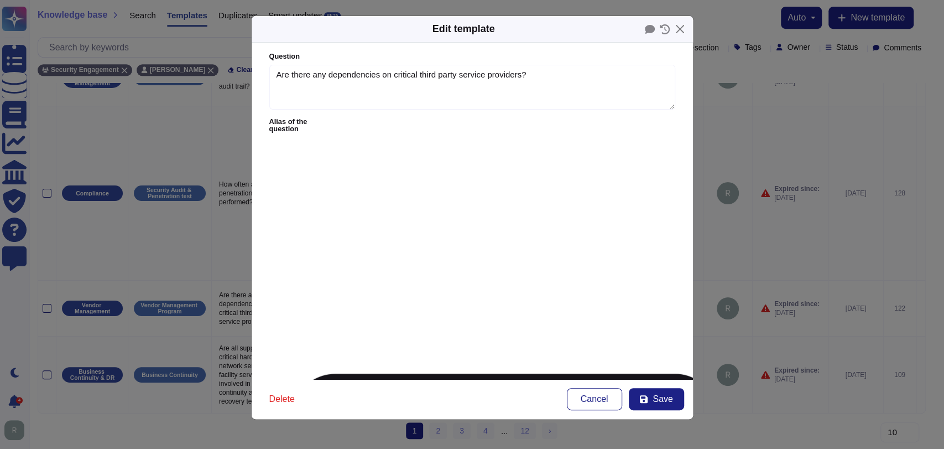
type textarea "Does the company utilize the services of Fourth-Nth parties for the delivery of…"
type textarea "K.8;Are there any dependencies on critical third party service providers?"
type textarea "Do you utilize any third party data centers and/or cloud hosting providers?"
type textarea "Does your company use any Third Parties for services provided to CVS (i.e., CVS…"
type textarea "Who are your fourth-party service providers and can they access Emirates data /…"
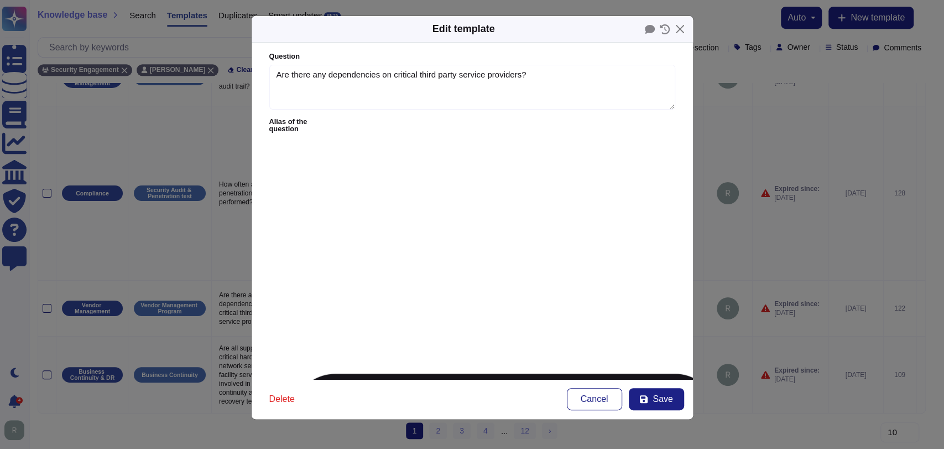
type textarea "Have you outsourced your data center to a data center hosting provider?"
type textarea "*3.1*Have you previously provided services to Cbus?"
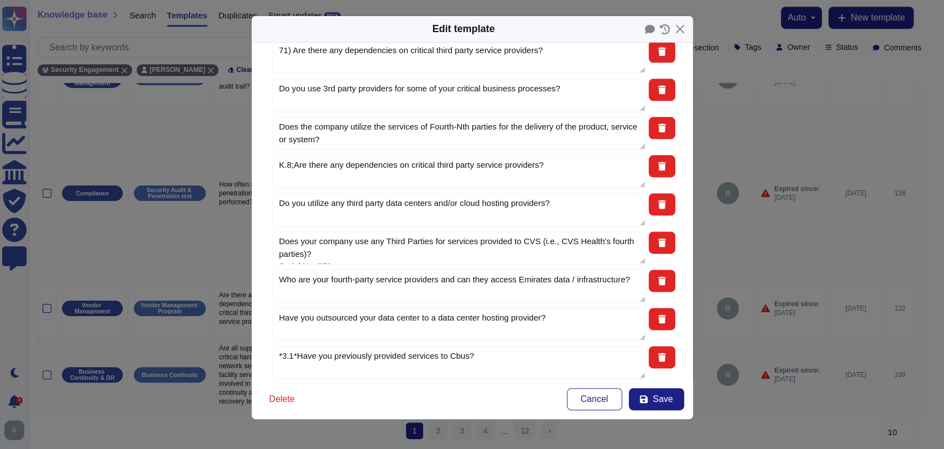
scroll to position [977, 0]
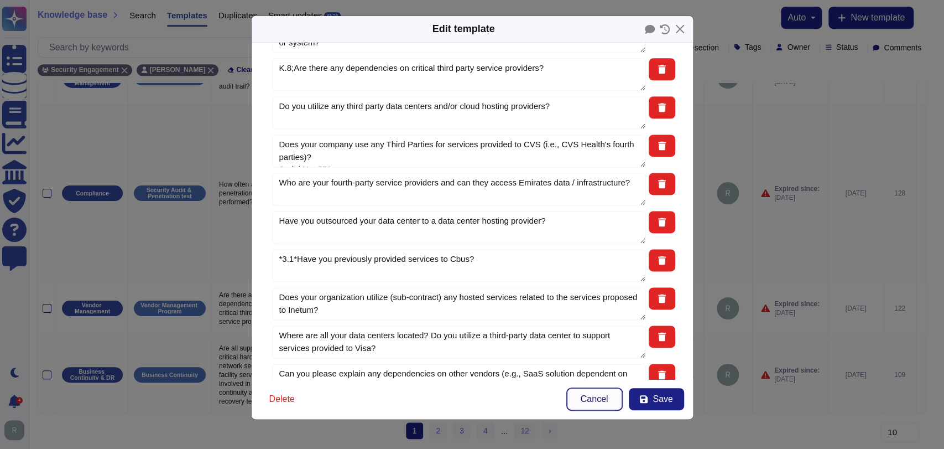
click at [583, 400] on span "Cancel" at bounding box center [595, 398] width 28 height 9
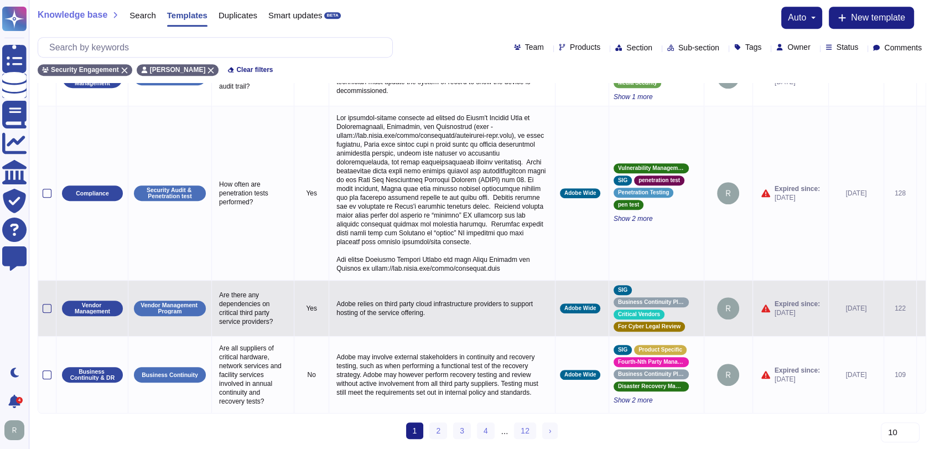
scroll to position [559, 0]
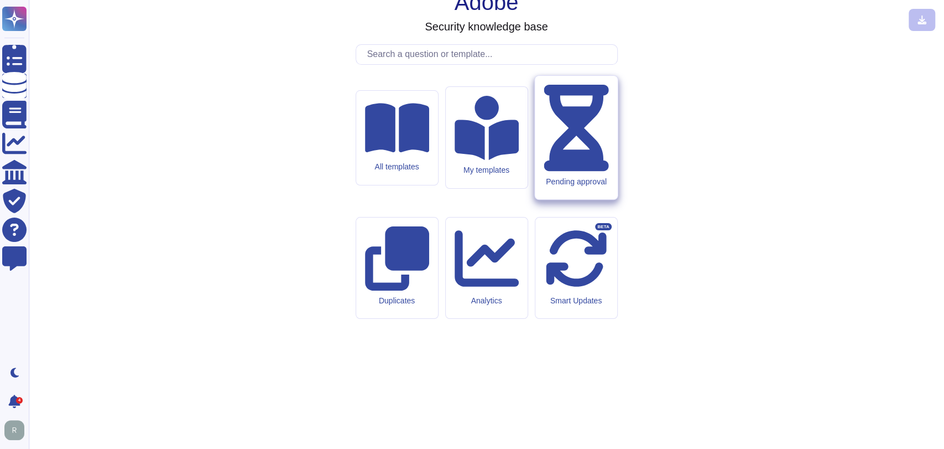
click at [591, 193] on div "Pending approval" at bounding box center [576, 138] width 82 height 124
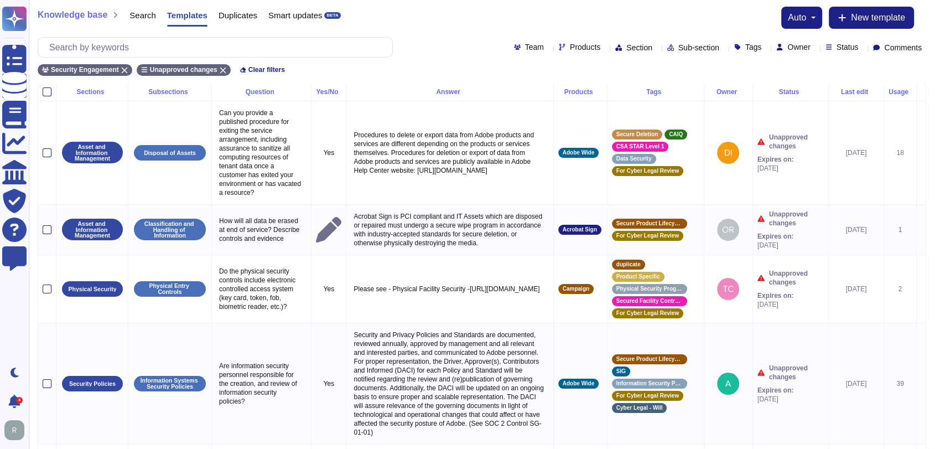
click at [451, 17] on div "Knowledge base Search Templates Duplicates Smart updates BETA auto New template" at bounding box center [482, 18] width 888 height 22
click at [790, 49] on span "Owner" at bounding box center [798, 47] width 23 height 8
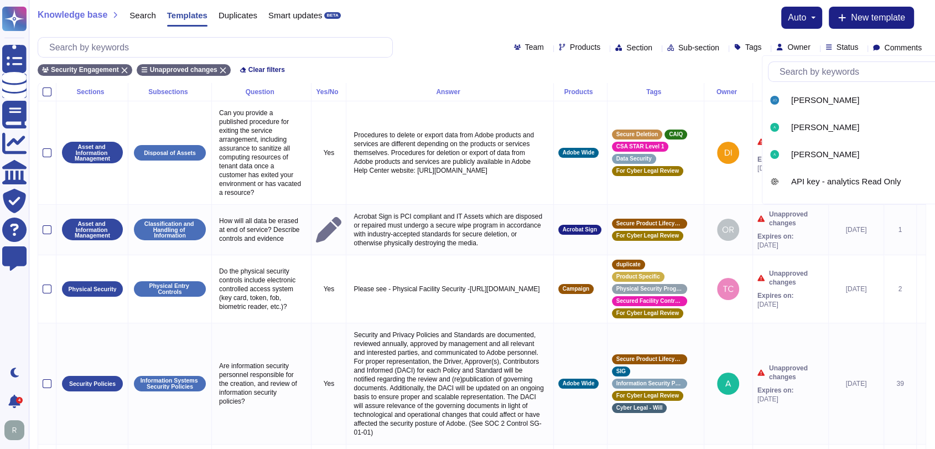
click at [835, 69] on input "text" at bounding box center [878, 71] width 209 height 19
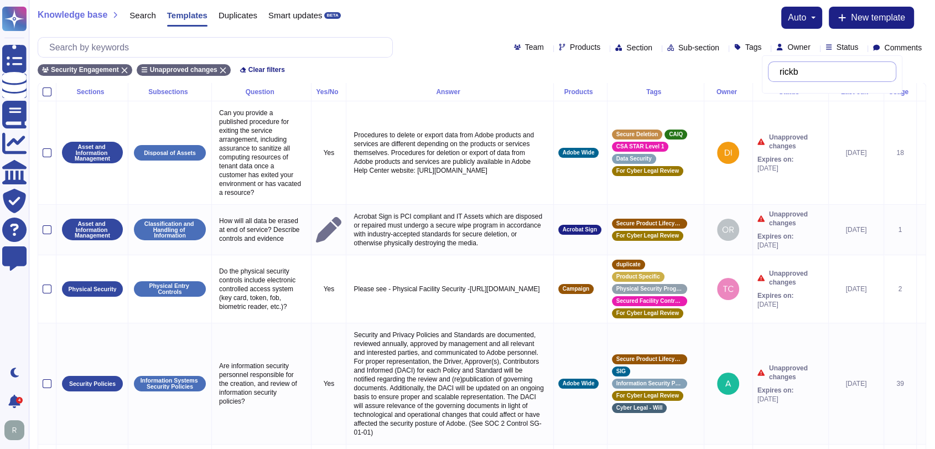
drag, startPoint x: 801, startPoint y: 71, endPoint x: 812, endPoint y: 76, distance: 12.9
click at [801, 71] on input "rickb" at bounding box center [835, 71] width 122 height 19
click at [801, 73] on input "rickb" at bounding box center [835, 71] width 122 height 19
click at [801, 72] on input "rickb" at bounding box center [835, 71] width 122 height 19
click at [802, 72] on input "rickb" at bounding box center [835, 71] width 122 height 19
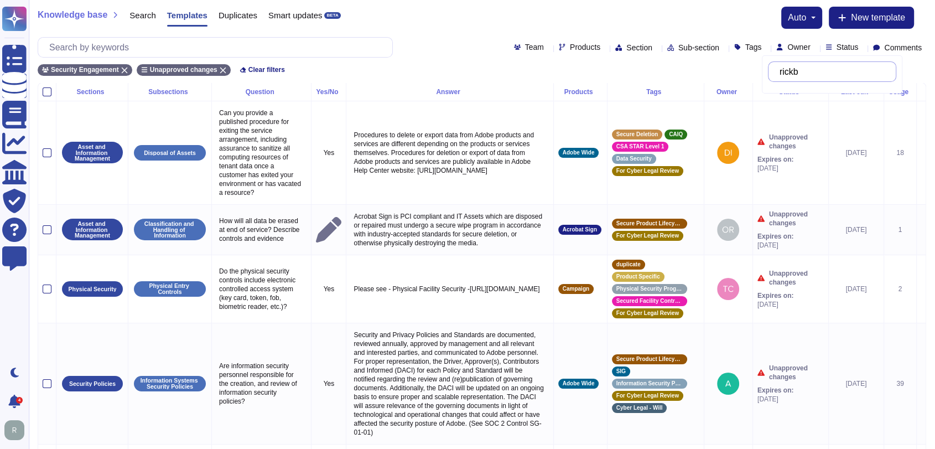
click at [800, 72] on input "rickb" at bounding box center [835, 71] width 122 height 19
click at [800, 74] on input "rickb" at bounding box center [835, 71] width 122 height 19
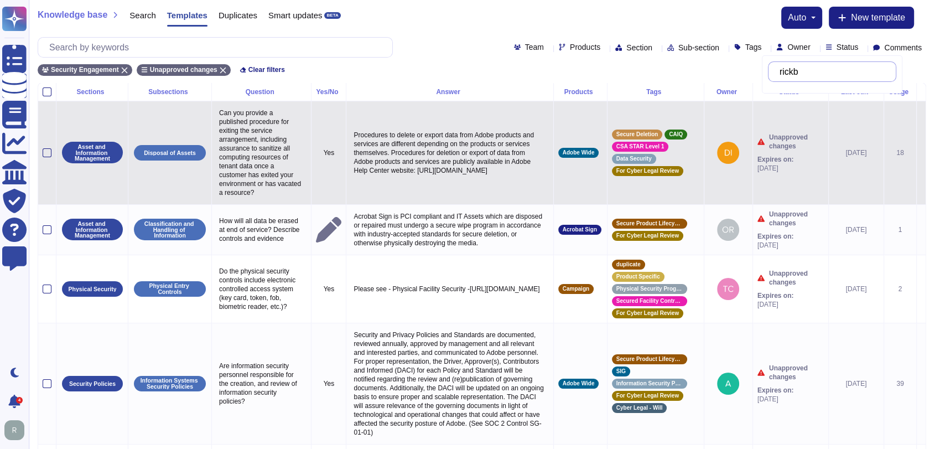
type input "[PERSON_NAME]"
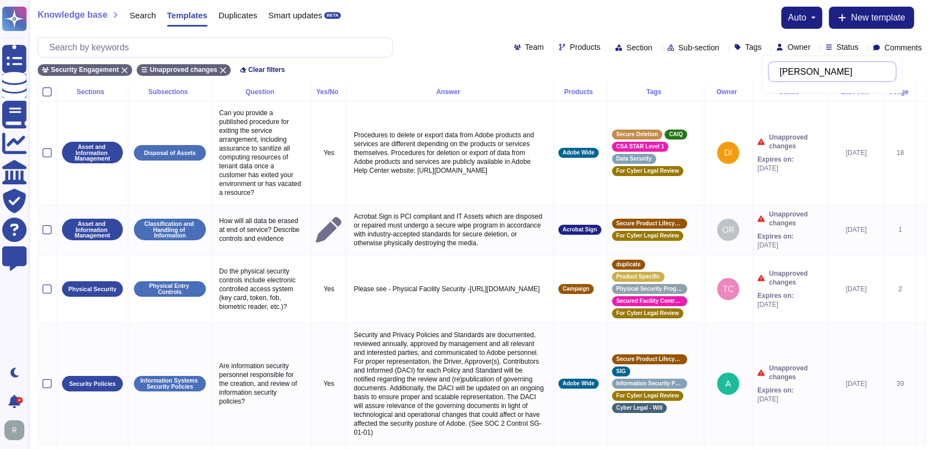
click at [820, 72] on input "[PERSON_NAME]" at bounding box center [835, 71] width 122 height 19
click at [796, 45] on div "Owner" at bounding box center [795, 47] width 38 height 8
click at [676, 17] on div "Knowledge base Search Templates Duplicates Smart updates BETA auto New template" at bounding box center [482, 18] width 888 height 22
click at [787, 48] on span "Owner" at bounding box center [798, 47] width 23 height 8
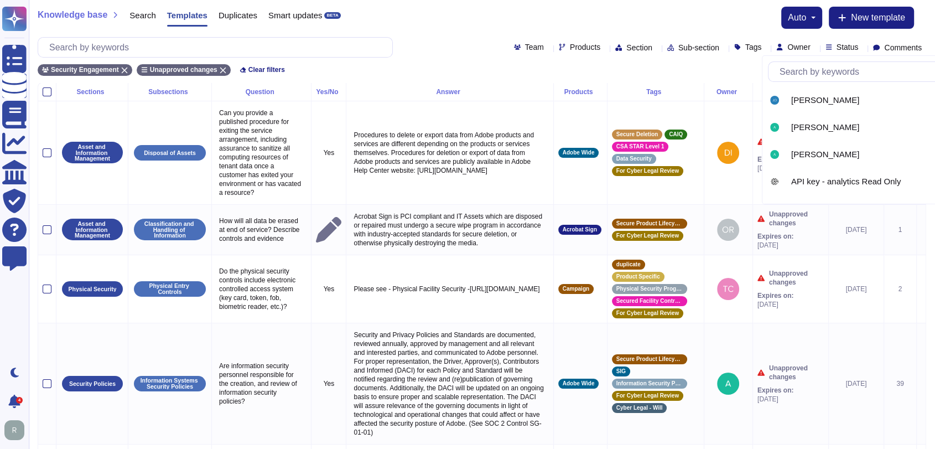
click at [801, 75] on input "text" at bounding box center [878, 71] width 209 height 19
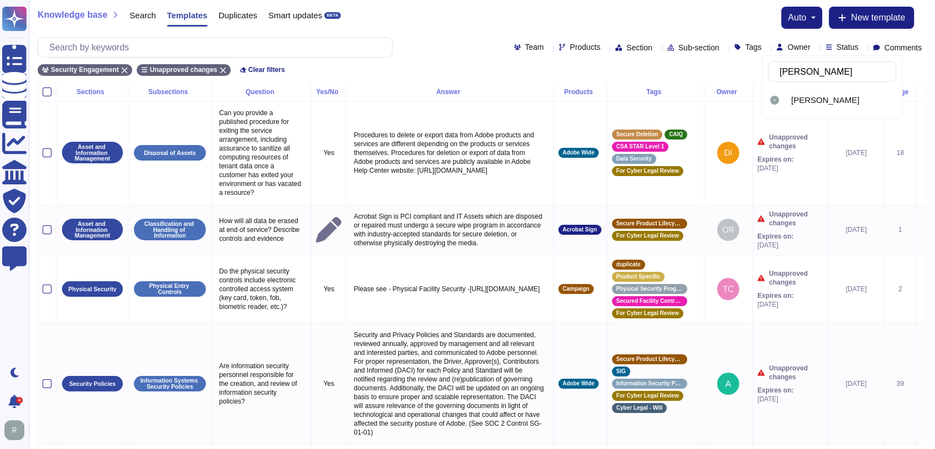
type input "rick brown"
click at [796, 100] on span "[PERSON_NAME]" at bounding box center [825, 100] width 68 height 10
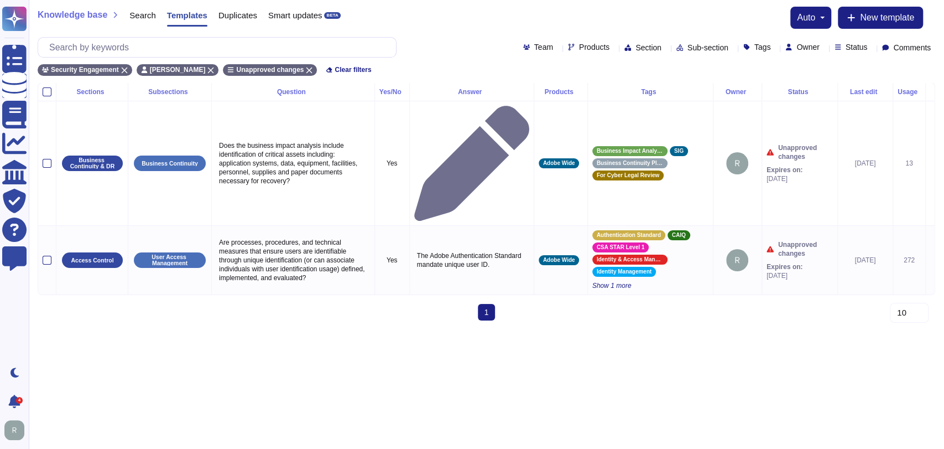
click at [580, 23] on div "Knowledge base Search Templates Duplicates Smart updates BETA auto New template" at bounding box center [487, 18] width 898 height 22
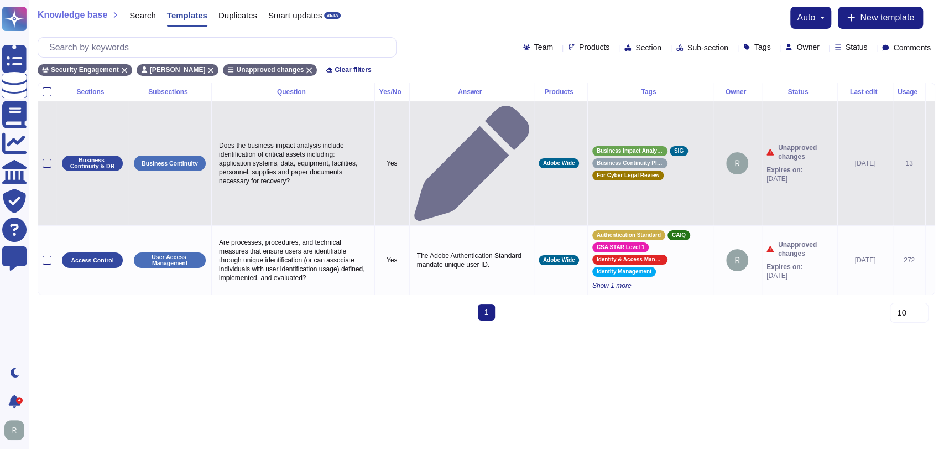
click at [930, 164] on icon at bounding box center [930, 164] width 0 height 0
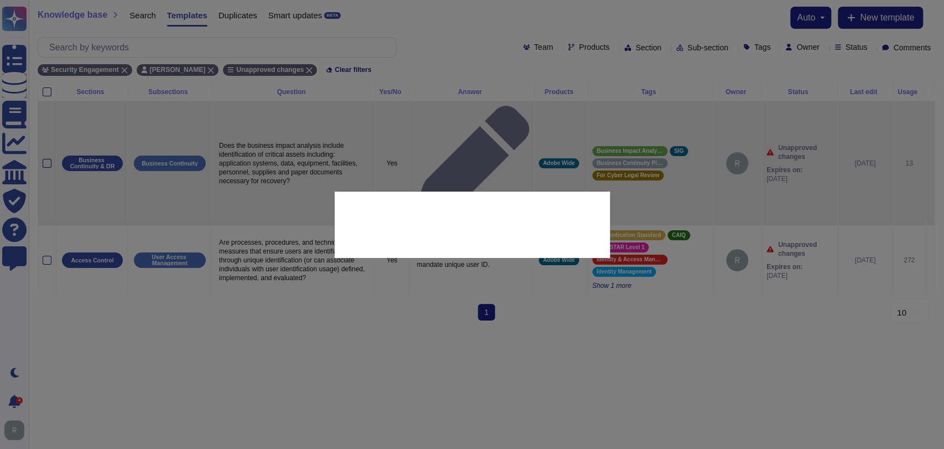
type textarea "Does the business impact analysis include identification of critical assets inc…"
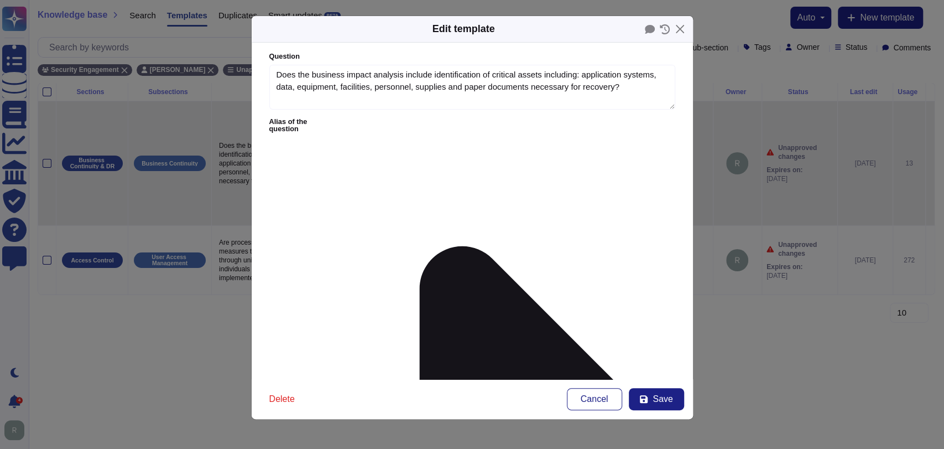
type textarea "Does the business impact analysis include identification of critical assets inc…"
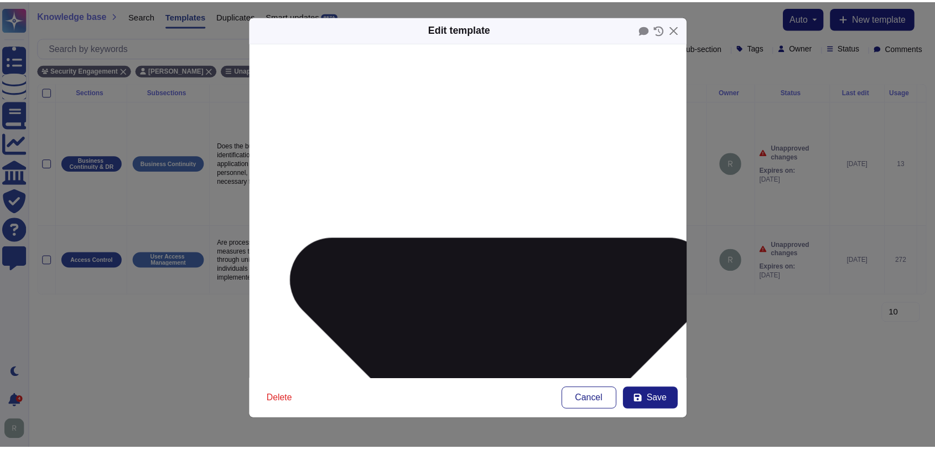
scroll to position [178, 0]
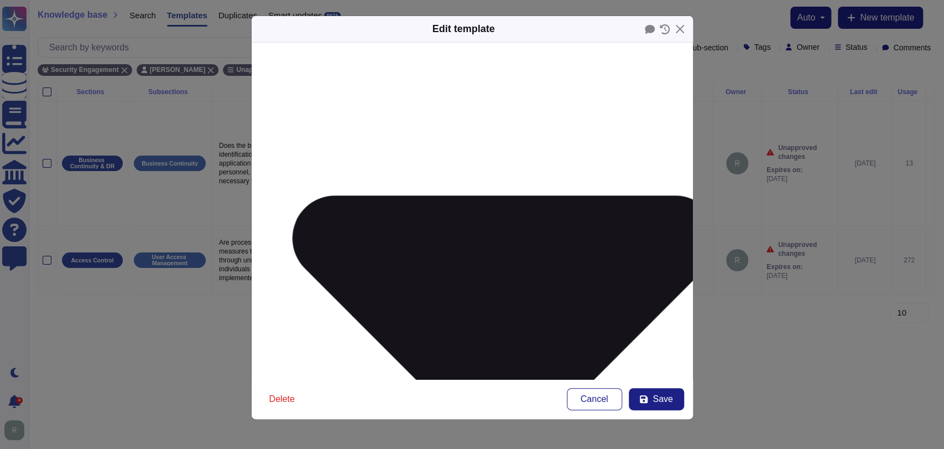
click at [648, 397] on icon at bounding box center [643, 398] width 9 height 9
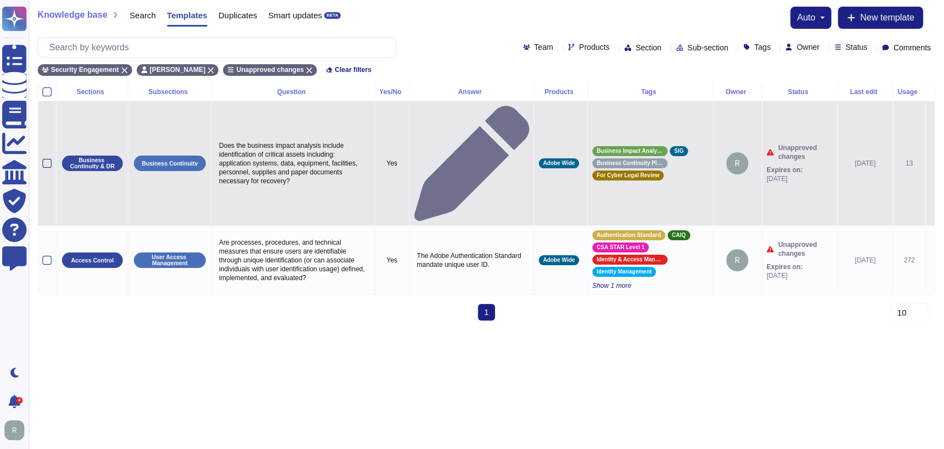
click at [45, 159] on div at bounding box center [47, 163] width 9 height 9
click at [0, 0] on input "checkbox" at bounding box center [0, 0] width 0 height 0
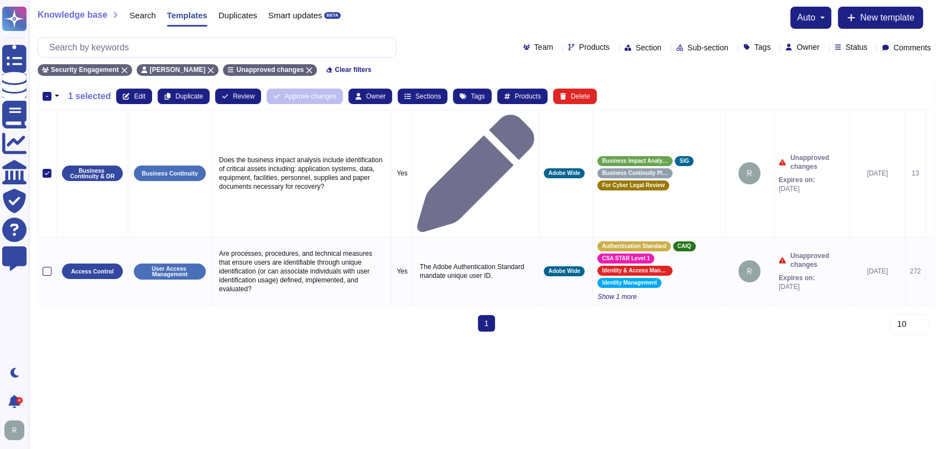
click at [298, 280] on html "Questionnaires Knowledge Base Documents Analytics CAIQ / SIG Trust Center Help …" at bounding box center [472, 170] width 944 height 340
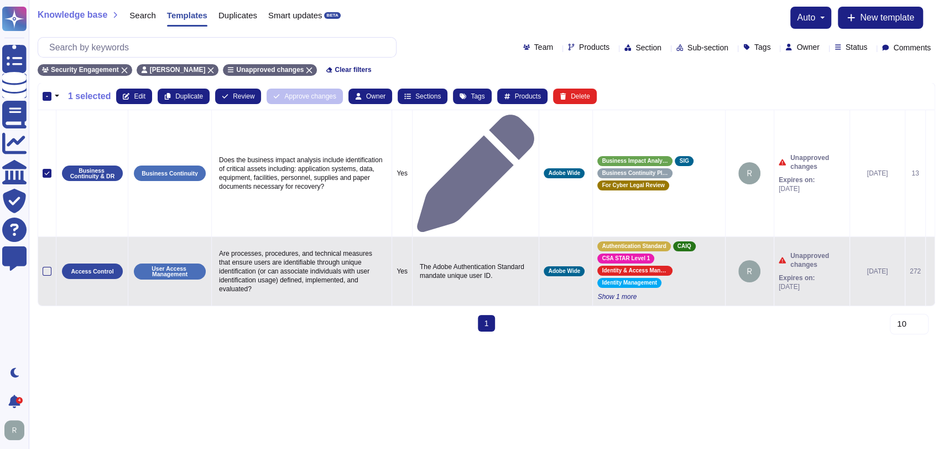
click at [40, 237] on td at bounding box center [47, 271] width 18 height 69
click at [44, 267] on div at bounding box center [47, 271] width 9 height 9
click at [0, 0] on input "checkbox" at bounding box center [0, 0] width 0 height 0
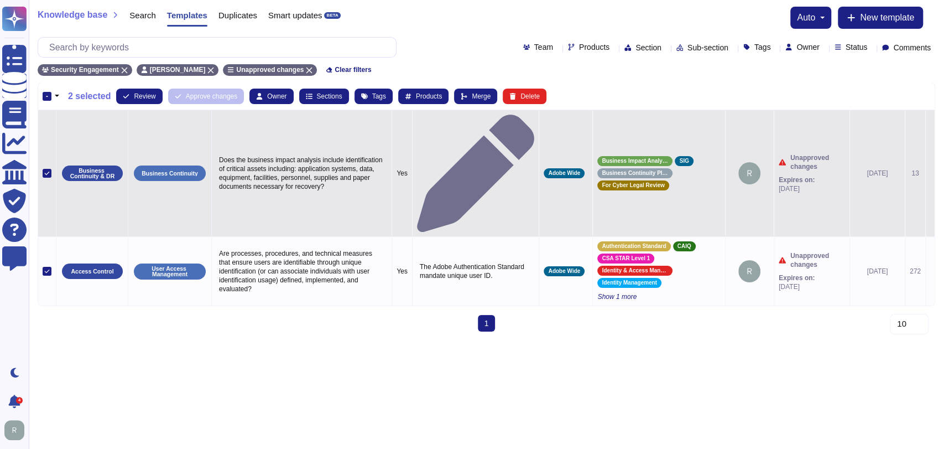
click at [49, 170] on icon at bounding box center [47, 173] width 6 height 6
click at [0, 0] on input "checkbox" at bounding box center [0, 0] width 0 height 0
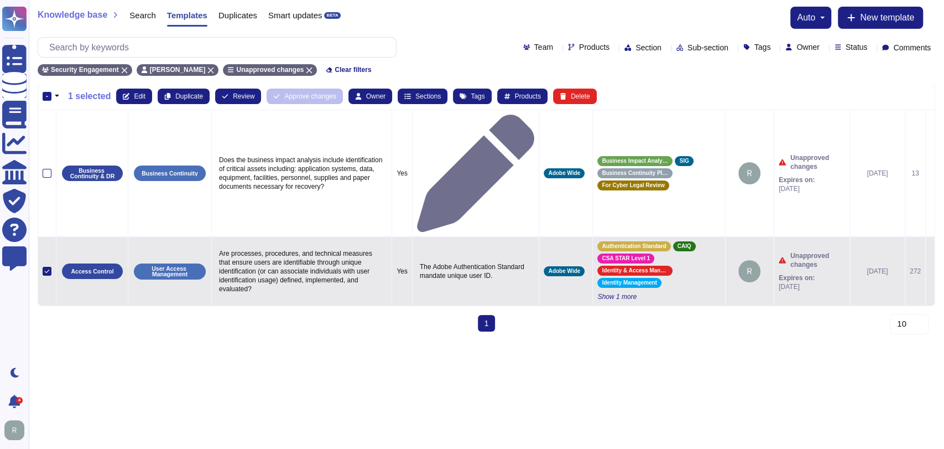
click at [47, 268] on icon at bounding box center [47, 271] width 6 height 6
click at [0, 0] on input "checkbox" at bounding box center [0, 0] width 0 height 0
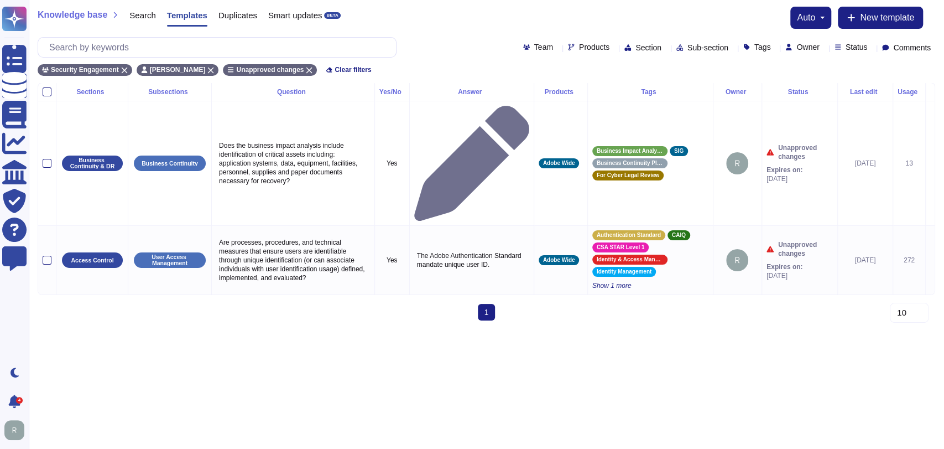
click at [296, 329] on html "Questionnaires Knowledge Base Documents Analytics CAIQ / SIG Trust Center Help …" at bounding box center [472, 164] width 944 height 329
click at [306, 67] on icon at bounding box center [309, 70] width 6 height 6
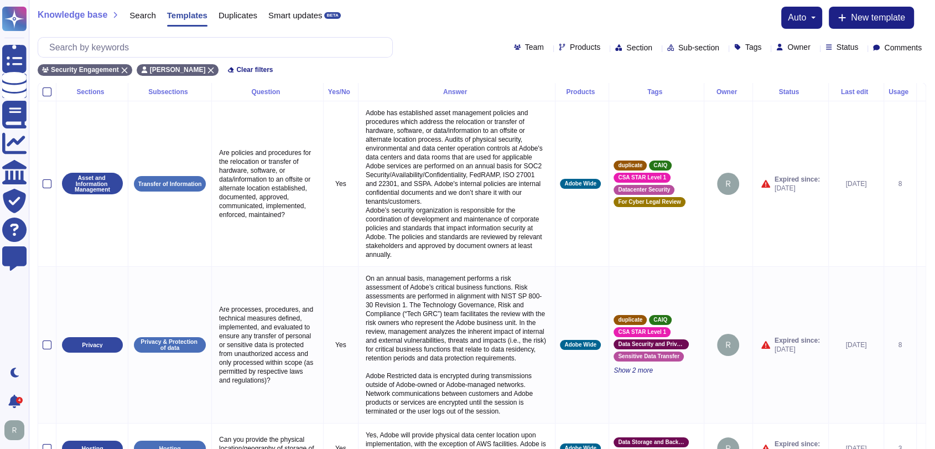
click at [443, 60] on div "Security Engagement Rick Brown Clear filters" at bounding box center [482, 67] width 888 height 18
click at [446, 66] on div "Security Engagement Rick Brown Clear filters" at bounding box center [482, 67] width 888 height 18
click at [444, 65] on div "Security Engagement Rick Brown Clear filters" at bounding box center [482, 67] width 888 height 18
click at [792, 49] on span "Owner" at bounding box center [798, 47] width 23 height 8
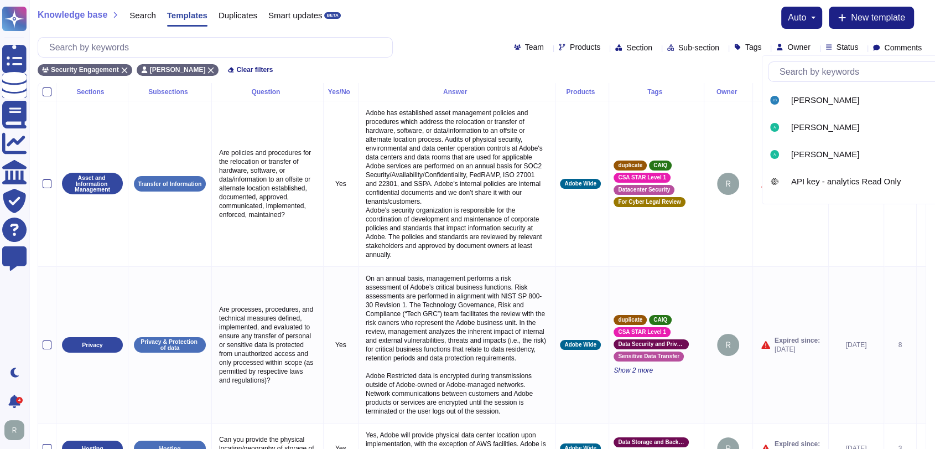
click at [685, 20] on div "Knowledge base Search Templates Duplicates Smart updates BETA auto New template" at bounding box center [482, 18] width 888 height 22
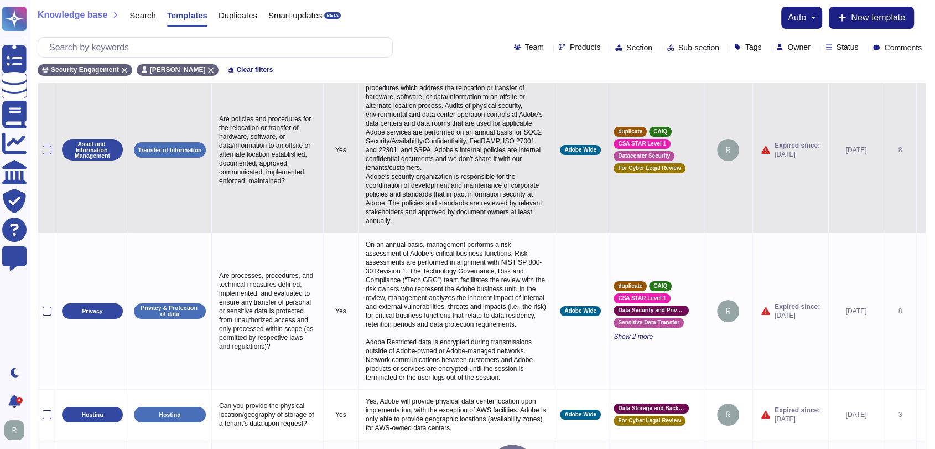
scroll to position [0, 0]
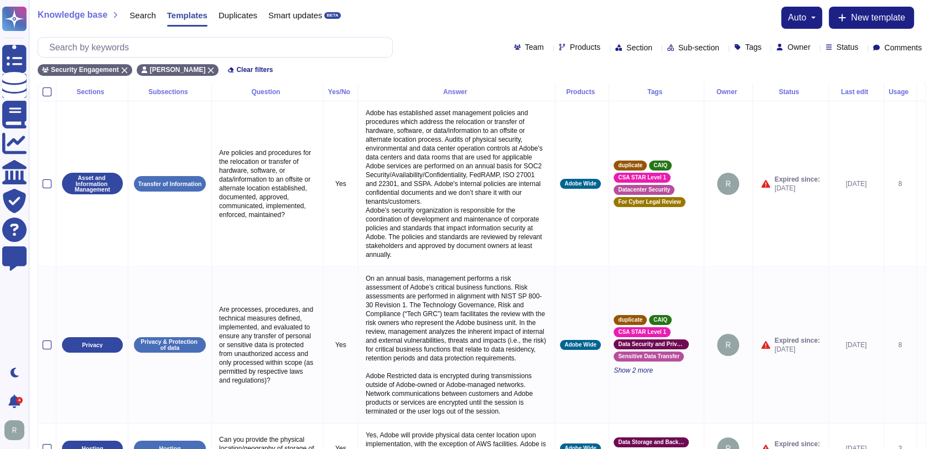
click at [888, 91] on div "Usage" at bounding box center [899, 91] width 23 height 7
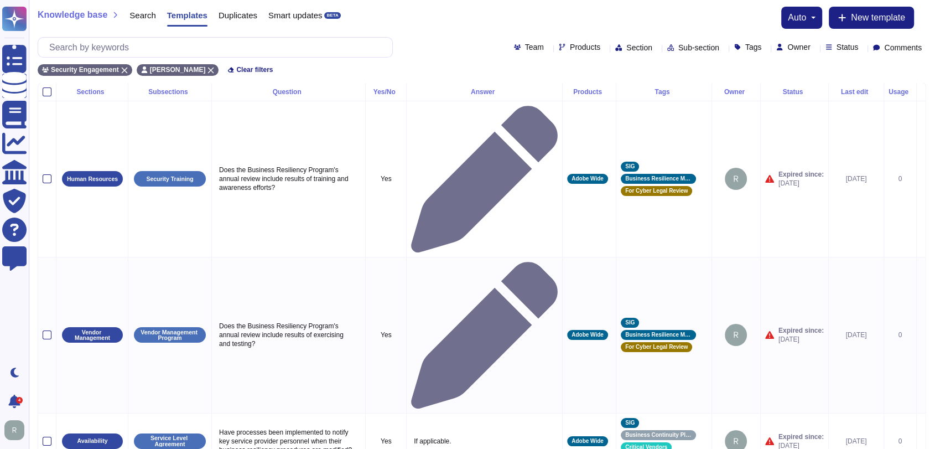
click at [890, 90] on div "Usage" at bounding box center [899, 91] width 23 height 7
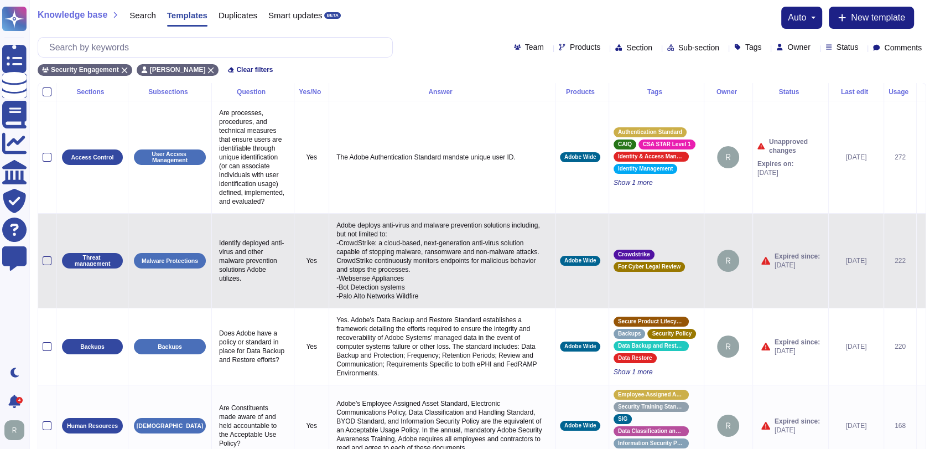
click at [921, 261] on icon at bounding box center [921, 261] width 0 height 0
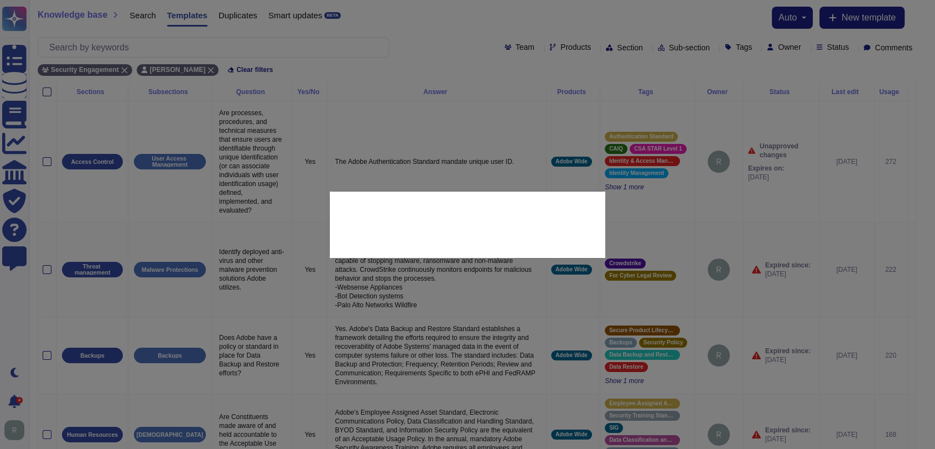
type textarea "Identify deployed anti-virus and other malware prevention solutions Adobe utili…"
type textarea "Adobe deploys anti-virus and malware prevention solutions including, but not li…"
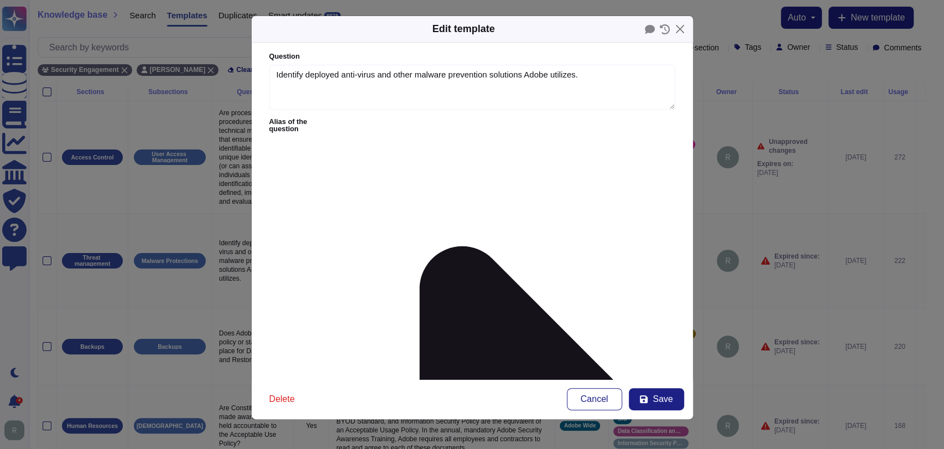
type textarea "Identify deployed anti-virus and other malware prevention solutions Adobe utili…"
type textarea "Adobe deploys anti-virus and malware prevention solutions including, but not li…"
click at [504, 72] on textarea "Identify deployed anti-virus and other malware prevention solutions Adobe utili…" at bounding box center [472, 87] width 406 height 45
